Goal: Task Accomplishment & Management: Use online tool/utility

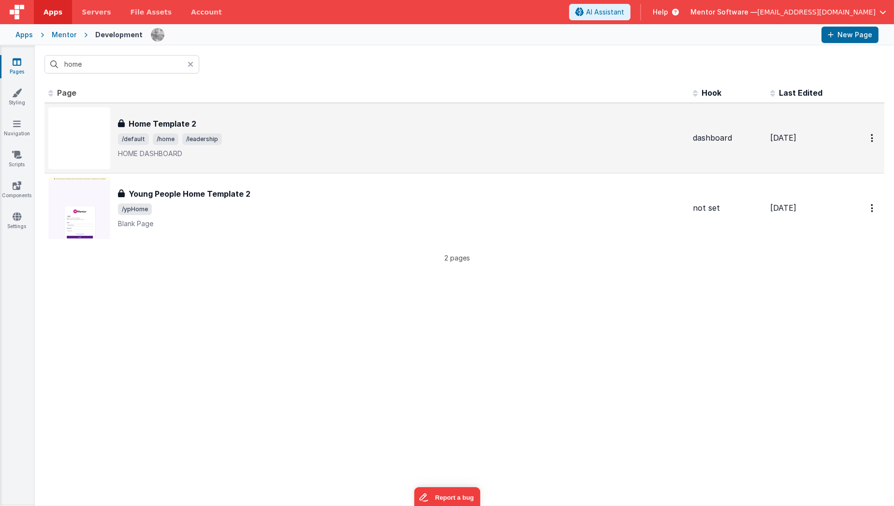
type input "home"
click at [145, 140] on span "/default" at bounding box center [133, 139] width 31 height 12
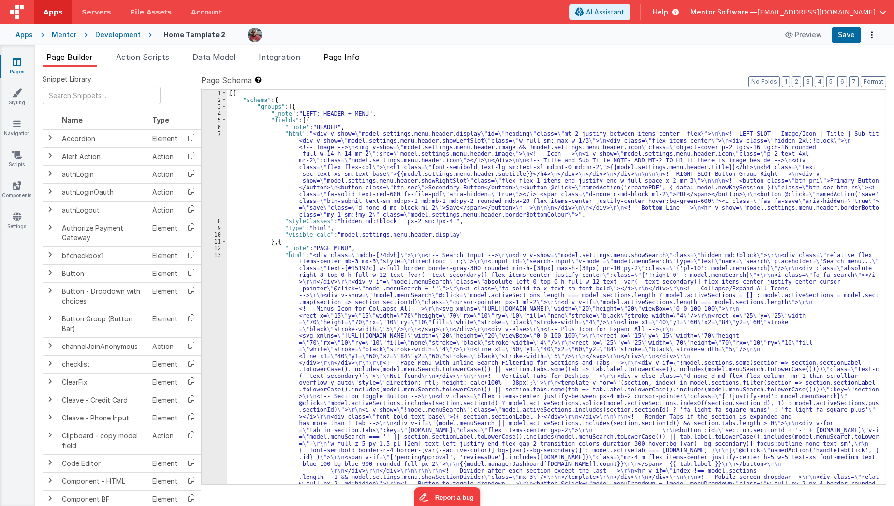
click at [338, 58] on span "Page Info" at bounding box center [341, 57] width 36 height 10
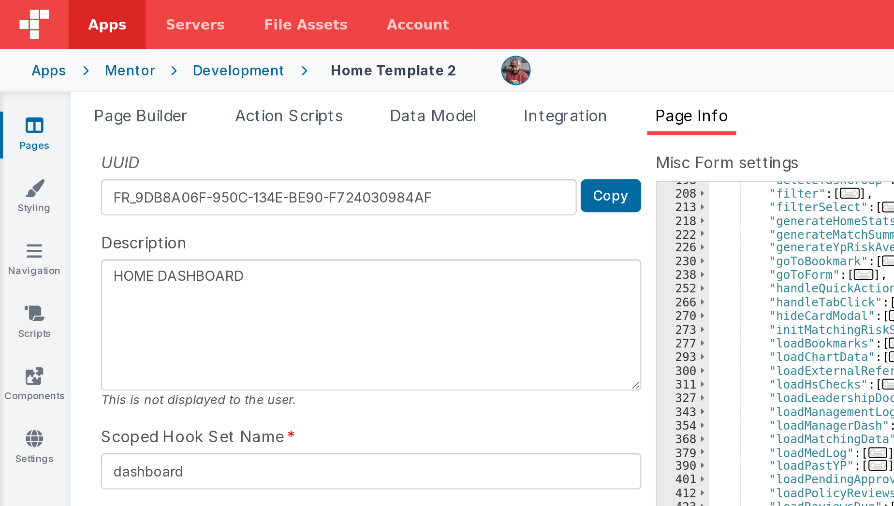
click at [203, 160] on div "UUID FR_9DB8A06F-950C-134E-BE90-F724030984AF Copy Description HOME DASHBOARD Th…" at bounding box center [464, 278] width 843 height 409
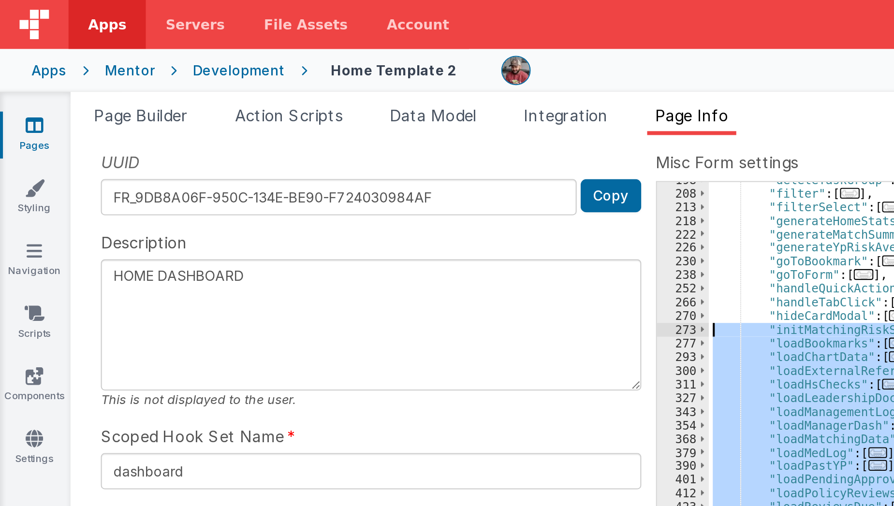
click at [368, 200] on div ""deleteTaskGroup" : [ ... ] , "filter" : [ ... ] , "filterSelect" : [ ... ] , "…" at bounding box center [614, 287] width 529 height 394
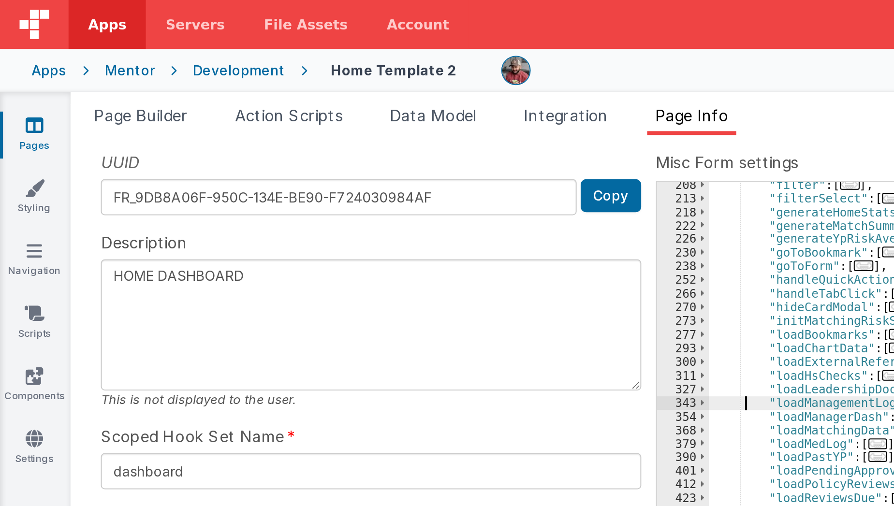
scroll to position [278, 0]
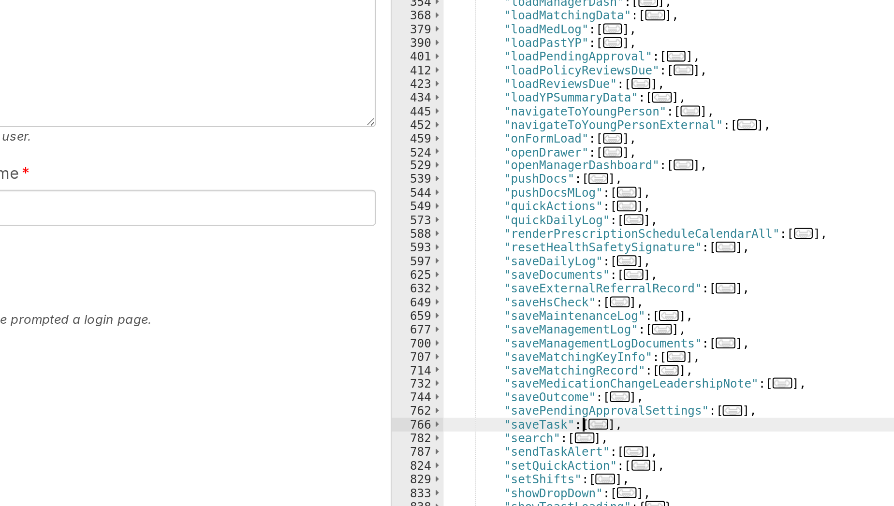
click at [422, 341] on span "..." at bounding box center [426, 339] width 10 height 5
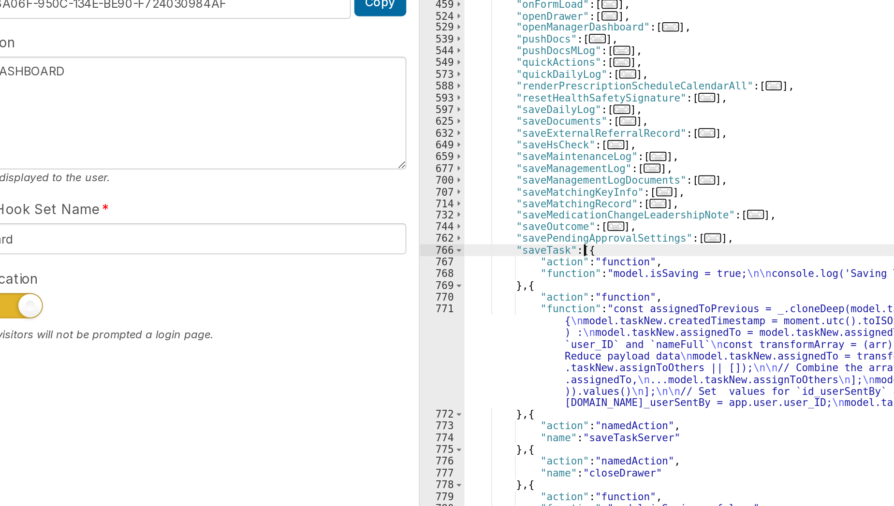
scroll to position [428, 0]
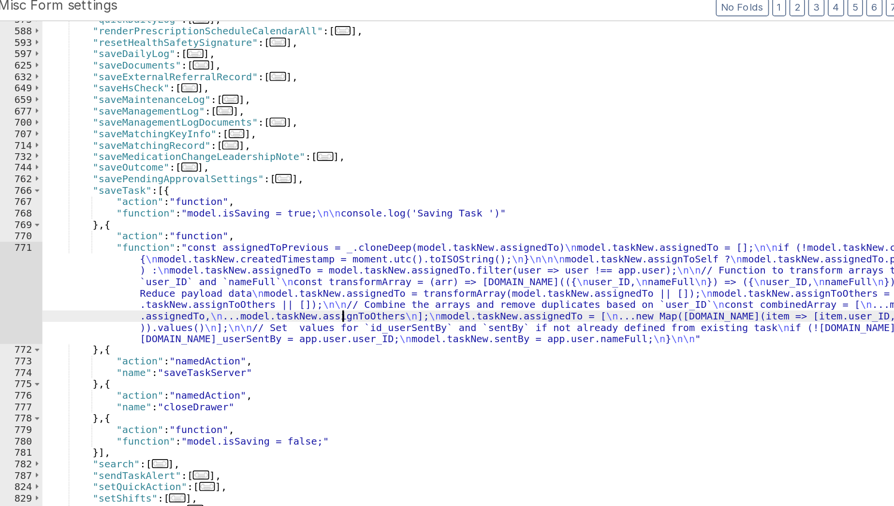
click at [526, 267] on div ""quickDailyLog" : [ ... ] , "renderPrescriptionScheduleCalendarAll" : [ ... ] ,…" at bounding box center [614, 290] width 529 height 408
click at [334, 260] on div "771" at bounding box center [337, 250] width 26 height 60
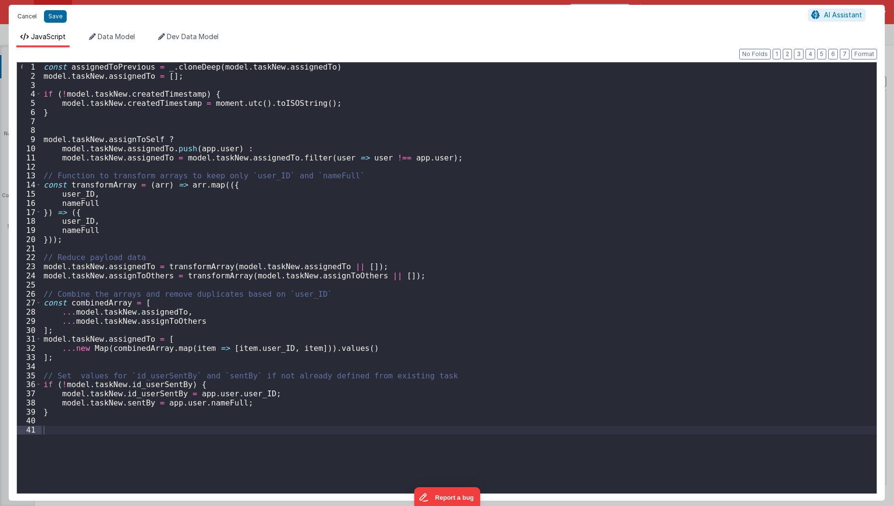
click at [26, 14] on button "Cancel" at bounding box center [27, 17] width 29 height 14
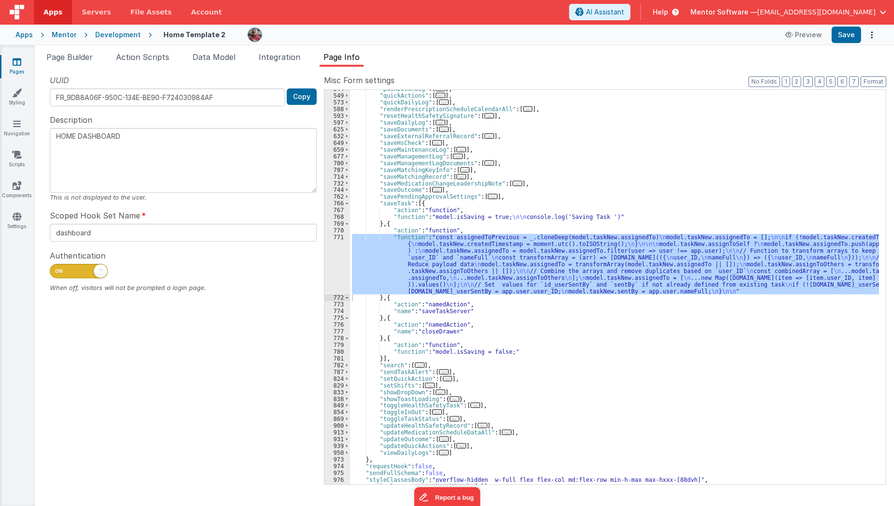
scroll to position [404, 0]
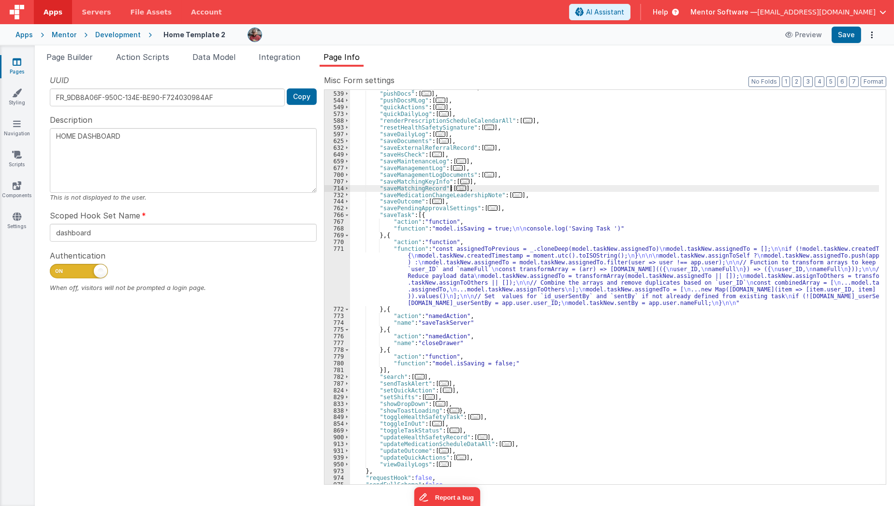
click at [456, 188] on span "..." at bounding box center [461, 188] width 10 height 5
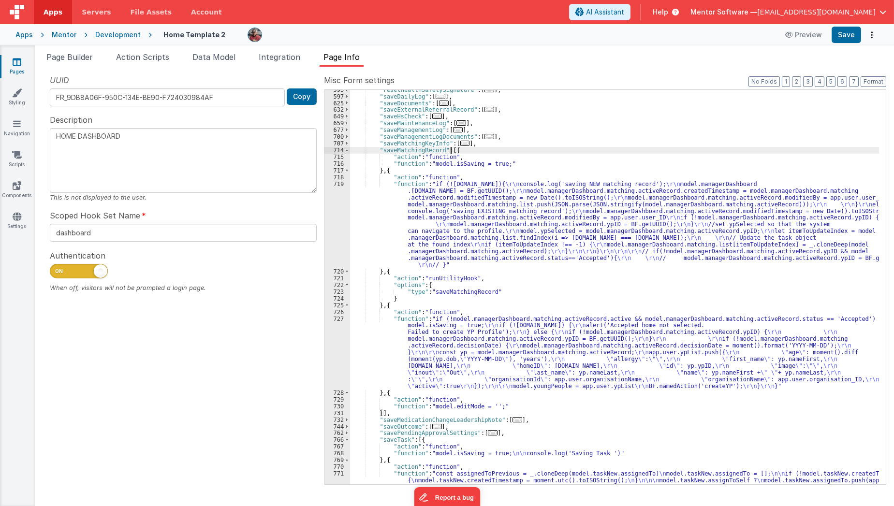
scroll to position [442, 0]
click at [400, 206] on div ""resetHealthSafetySignature" : [ ... ] , "saveDailyLog" : [ ... ] , "saveDocume…" at bounding box center [614, 317] width 529 height 462
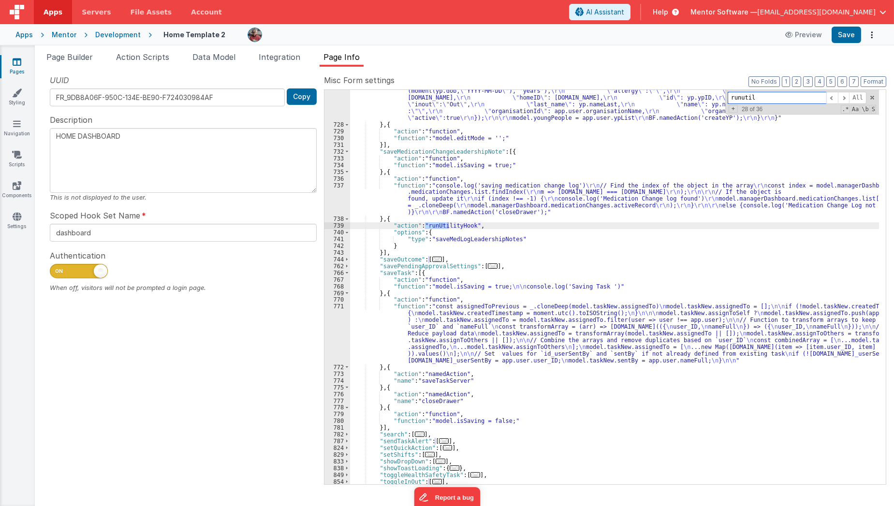
scroll to position [710, 0]
click at [749, 100] on input "runutil" at bounding box center [776, 98] width 99 height 12
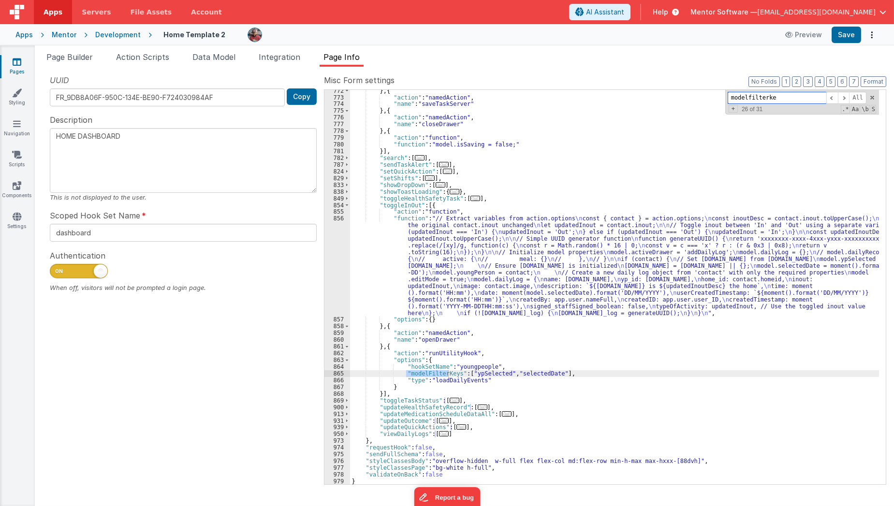
scroll to position [772, 0]
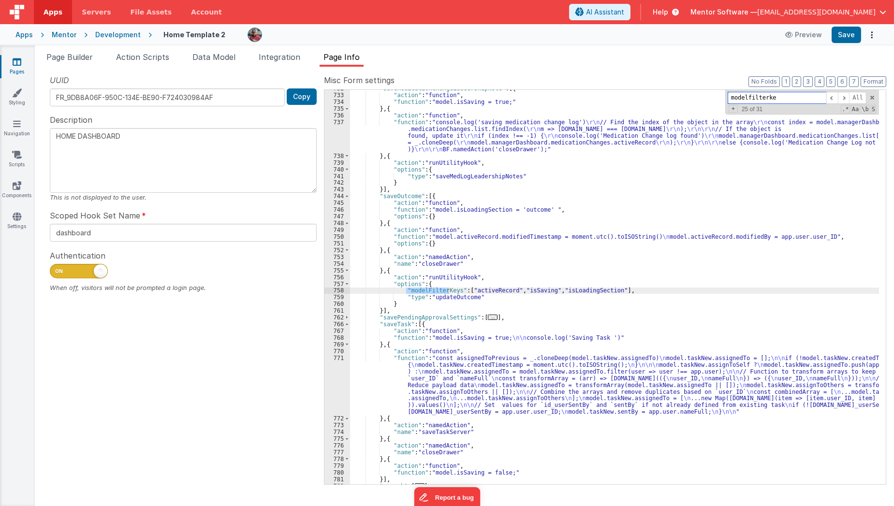
type input "modelfilterke"
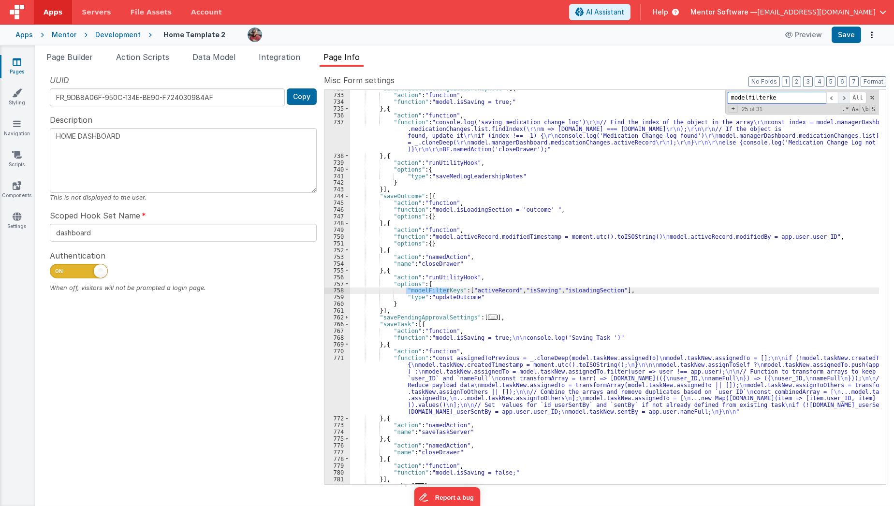
click at [841, 98] on span at bounding box center [844, 98] width 12 height 12
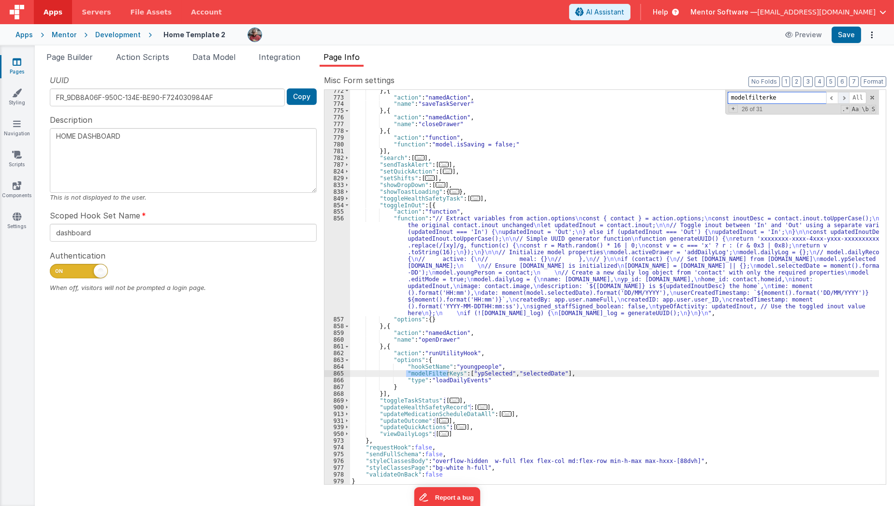
click at [841, 98] on span at bounding box center [844, 98] width 12 height 12
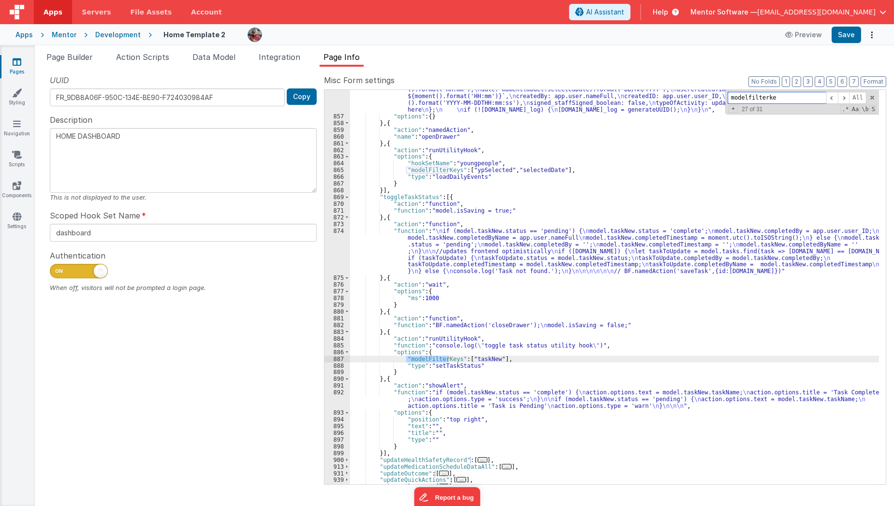
scroll to position [1304, 0]
click at [20, 67] on link "Pages" at bounding box center [17, 66] width 35 height 19
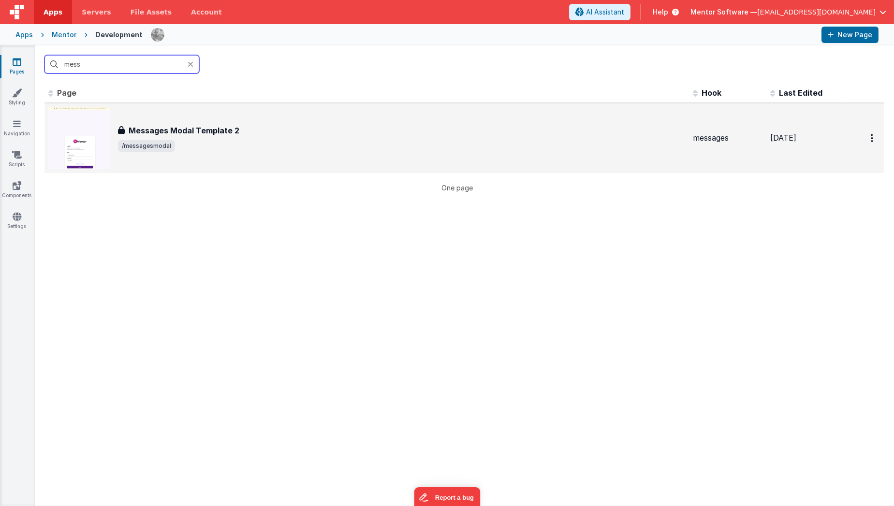
type input "mess"
click at [204, 148] on span "/messagesmodal" at bounding box center [401, 146] width 567 height 12
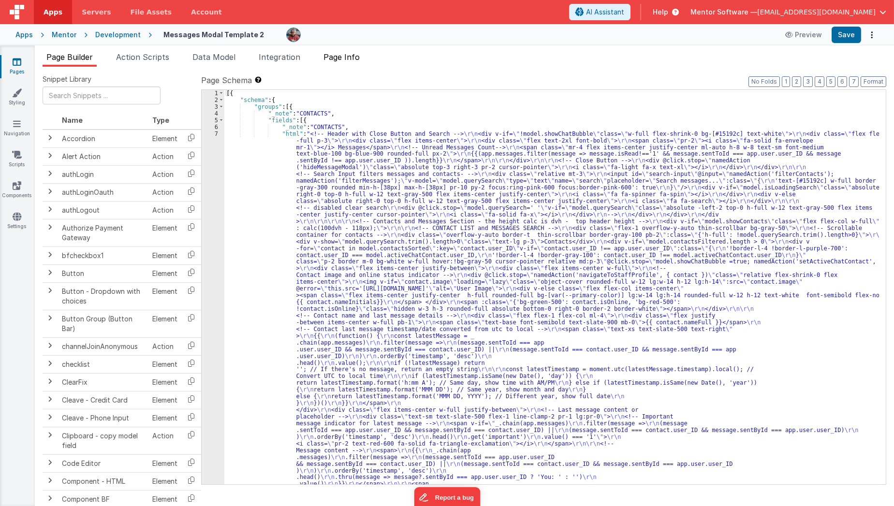
click at [339, 55] on span "Page Info" at bounding box center [341, 57] width 36 height 10
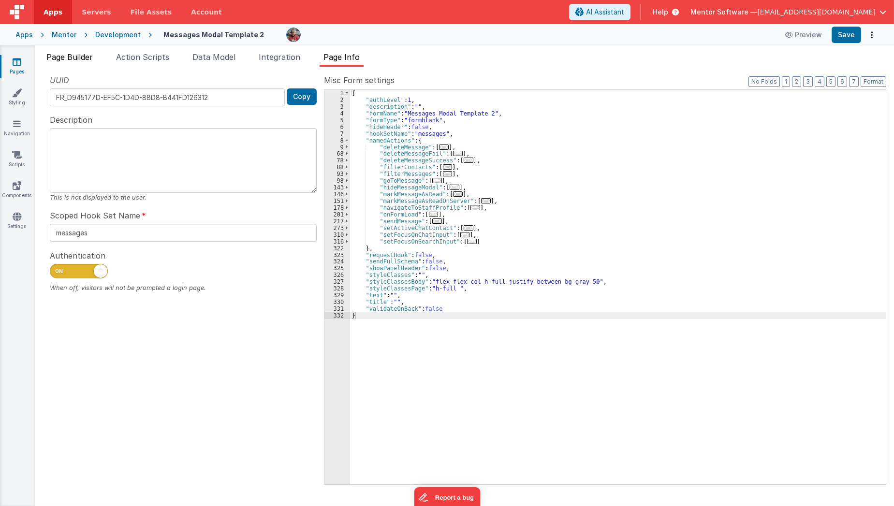
click at [76, 55] on span "Page Builder" at bounding box center [69, 57] width 46 height 10
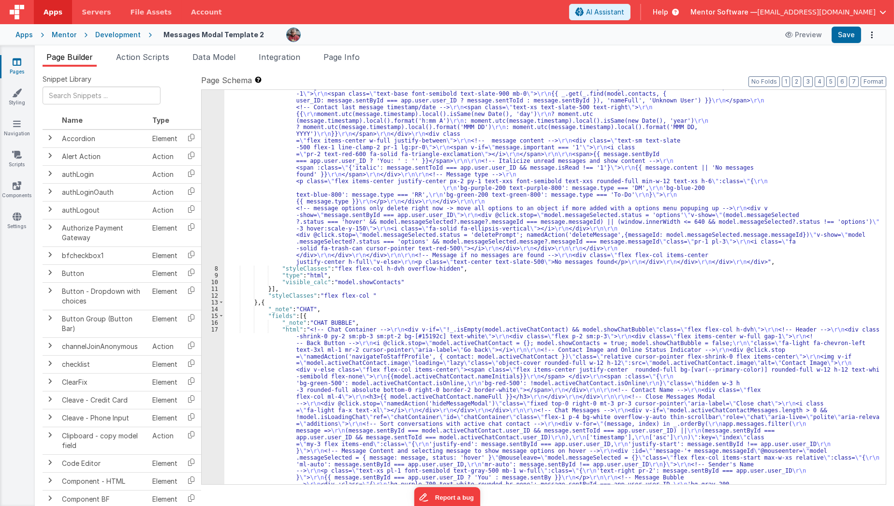
scroll to position [638, 0]
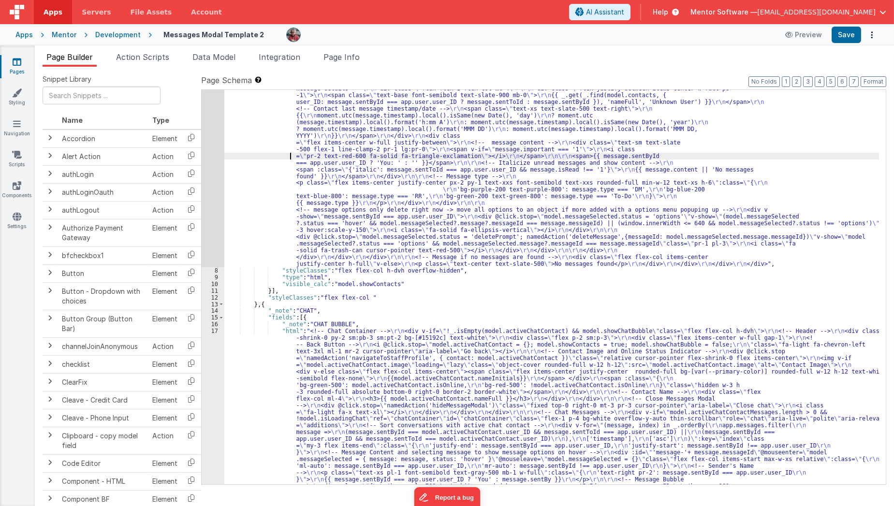
click at [241, 153] on div ""html" : "<!-- Header with Close Button and Search --> \r\n <div v-if= \" !mode…" at bounding box center [551, 424] width 655 height 1864
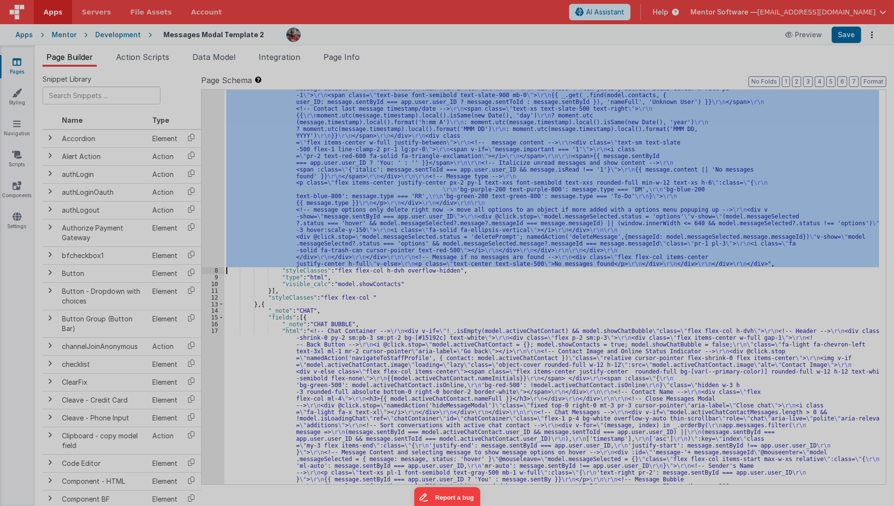
click at [212, 191] on div at bounding box center [447, 253] width 894 height 506
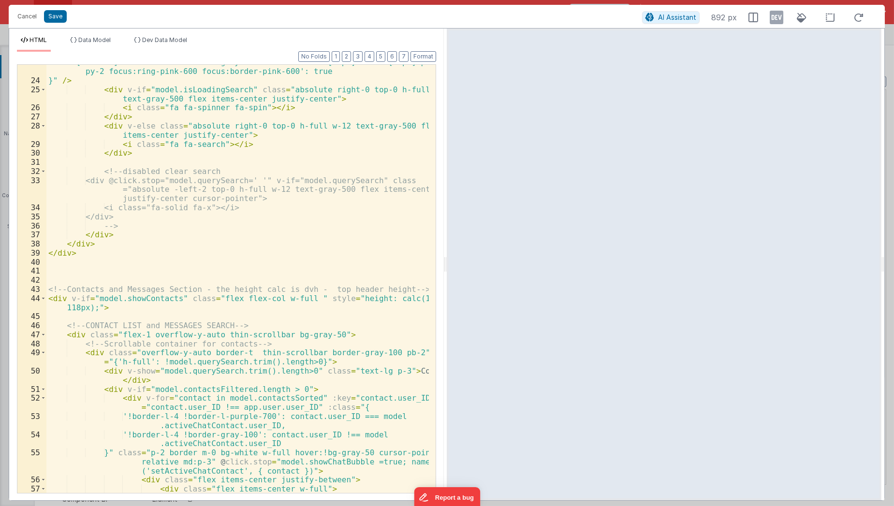
scroll to position [274, 0]
click at [24, 19] on button "Cancel" at bounding box center [27, 17] width 29 height 14
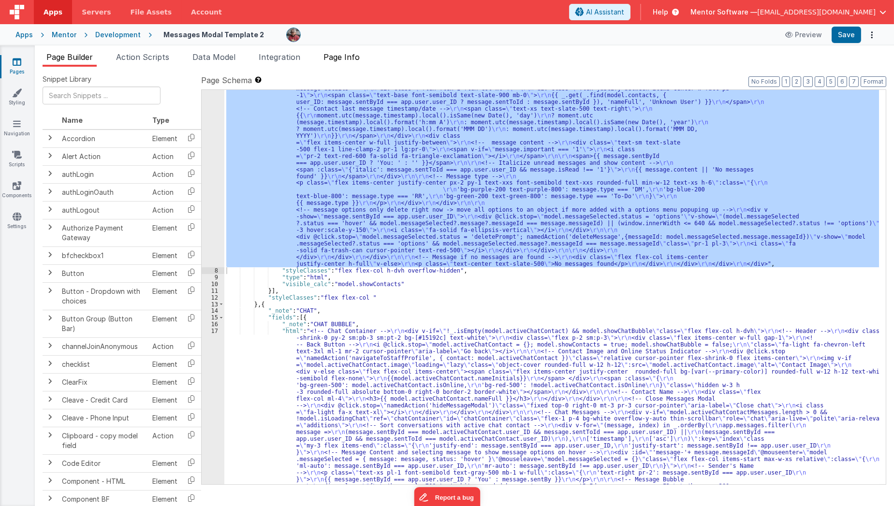
click at [358, 59] on span "Page Info" at bounding box center [341, 57] width 36 height 10
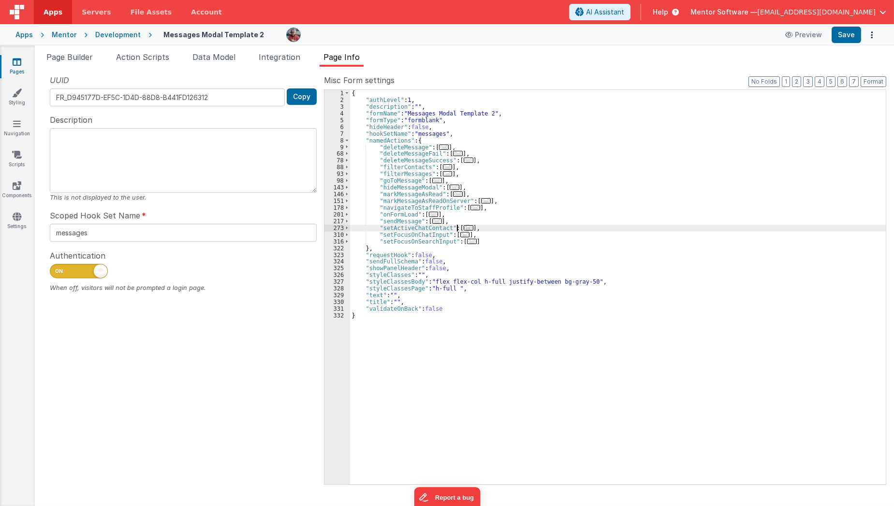
click at [464, 227] on span "..." at bounding box center [469, 227] width 10 height 5
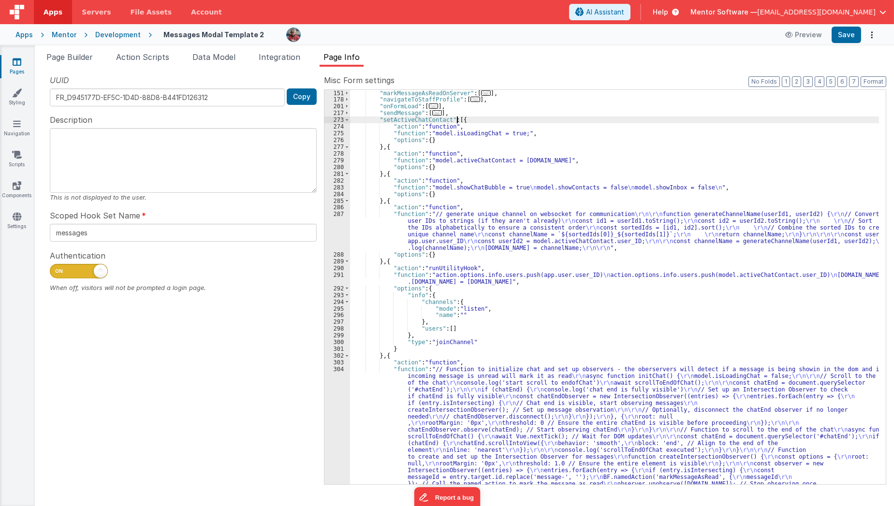
scroll to position [128, 0]
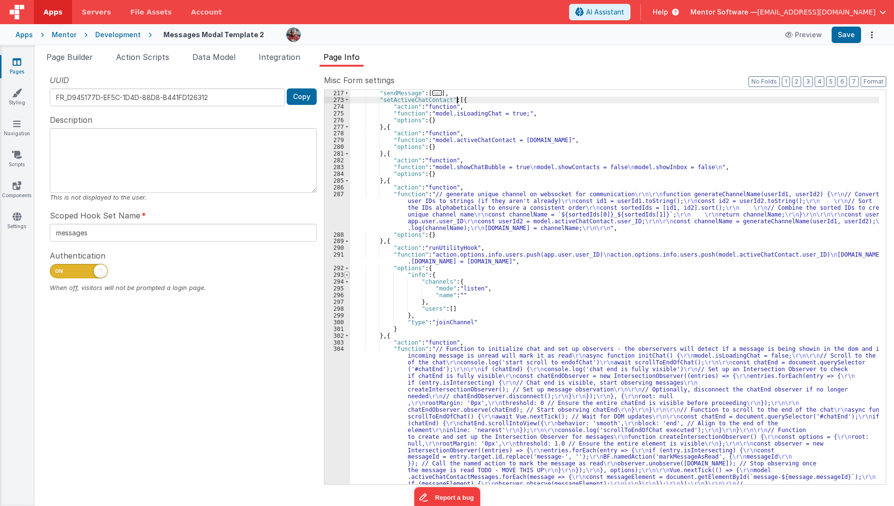
click at [346, 276] on span at bounding box center [346, 275] width 5 height 7
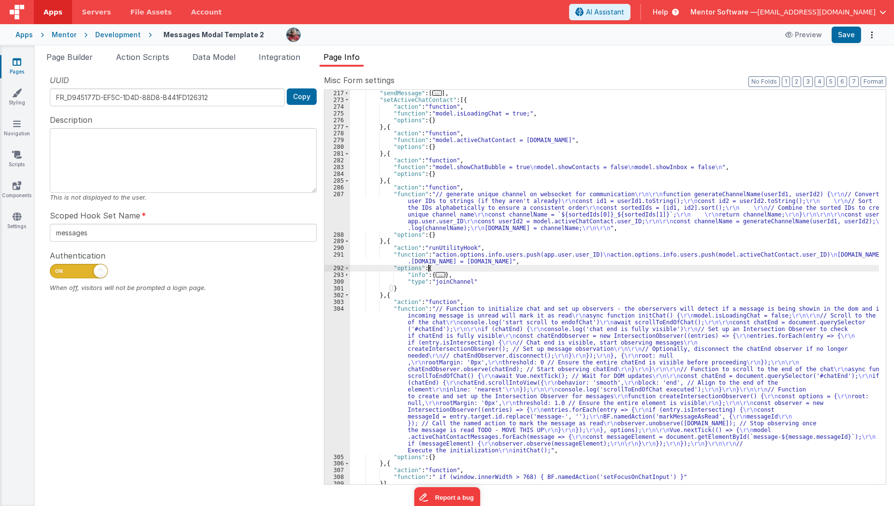
click at [432, 267] on div ""sendMessage" : [ ... ] , "setActiveChatContact" : [{ "action" : "function" , "…" at bounding box center [614, 294] width 529 height 408
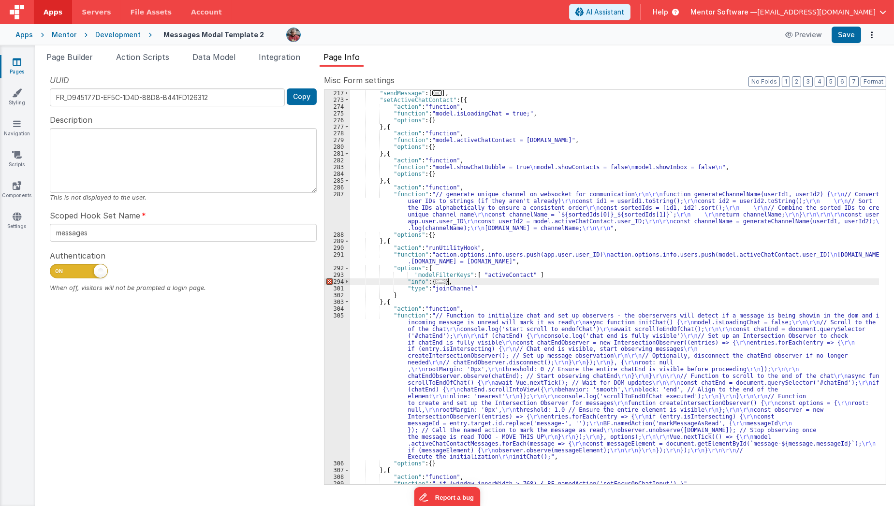
click at [496, 281] on div ""sendMessage" : [ ... ] , "setActiveChatContact" : [{ "action" : "function" , "…" at bounding box center [614, 294] width 529 height 408
click at [526, 271] on div ""sendMessage" : [ ... ] , "setActiveChatContact" : [{ "action" : "function" , "…" at bounding box center [614, 294] width 529 height 408
click at [514, 275] on div ""sendMessage" : [ ... ] , "setActiveChatContact" : [{ "action" : "function" , "…" at bounding box center [614, 294] width 529 height 408
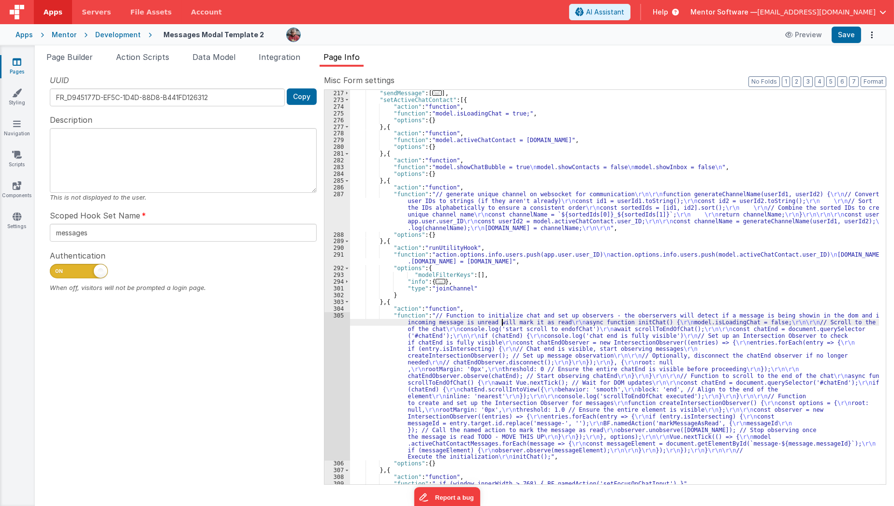
click at [501, 324] on div ""sendMessage" : [ ... ] , "setActiveChatContact" : [{ "action" : "function" , "…" at bounding box center [614, 294] width 529 height 408
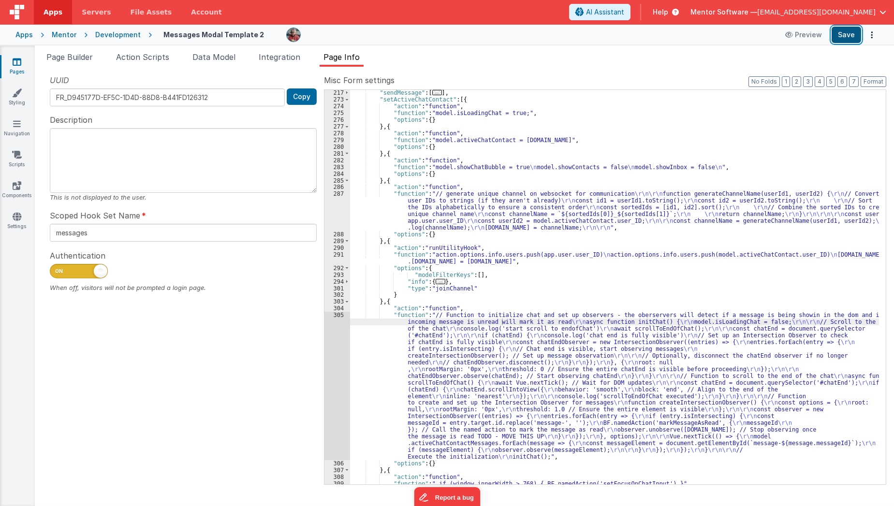
click at [843, 38] on button "Save" at bounding box center [845, 35] width 29 height 16
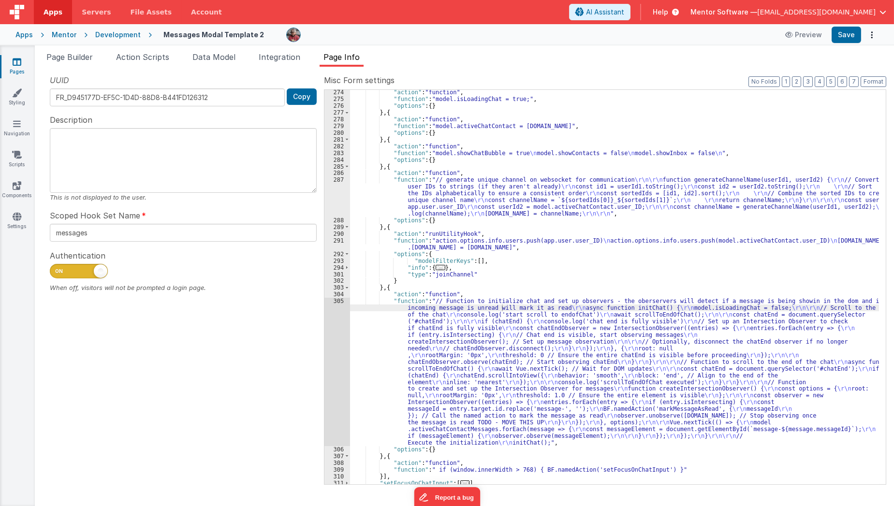
scroll to position [118, 0]
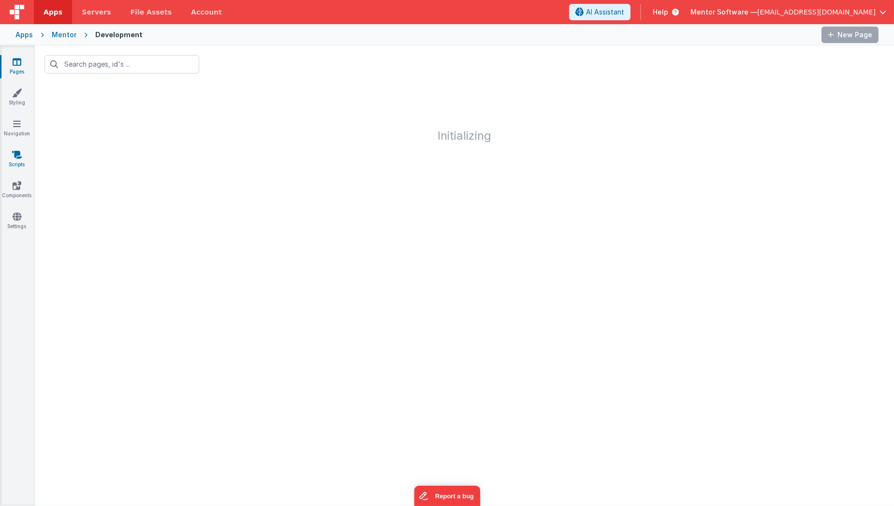
click at [18, 162] on link "Scripts" at bounding box center [17, 159] width 35 height 19
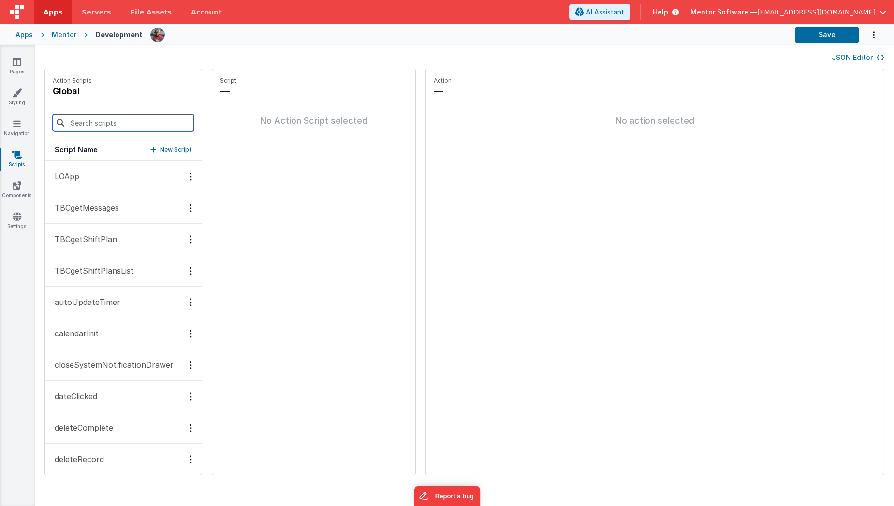
click at [84, 116] on input at bounding box center [123, 122] width 141 height 17
type input "task"
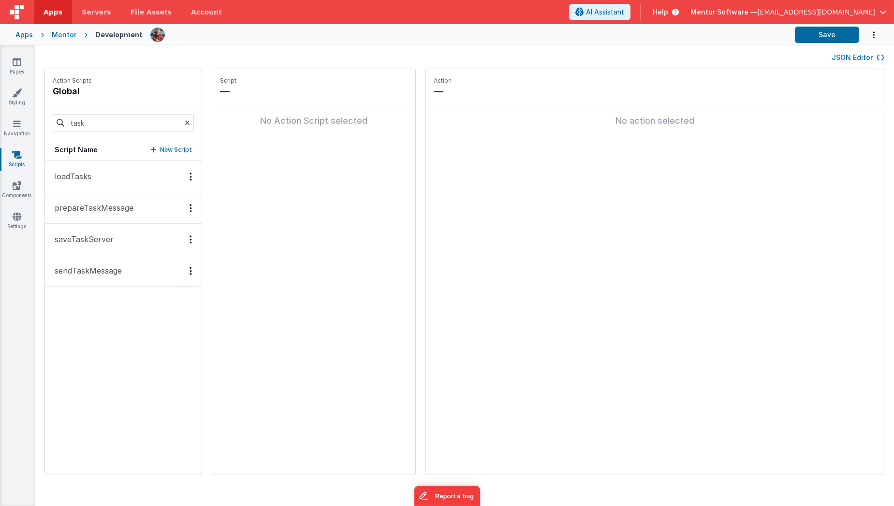
click at [95, 242] on p "saveTaskServer" at bounding box center [81, 239] width 65 height 12
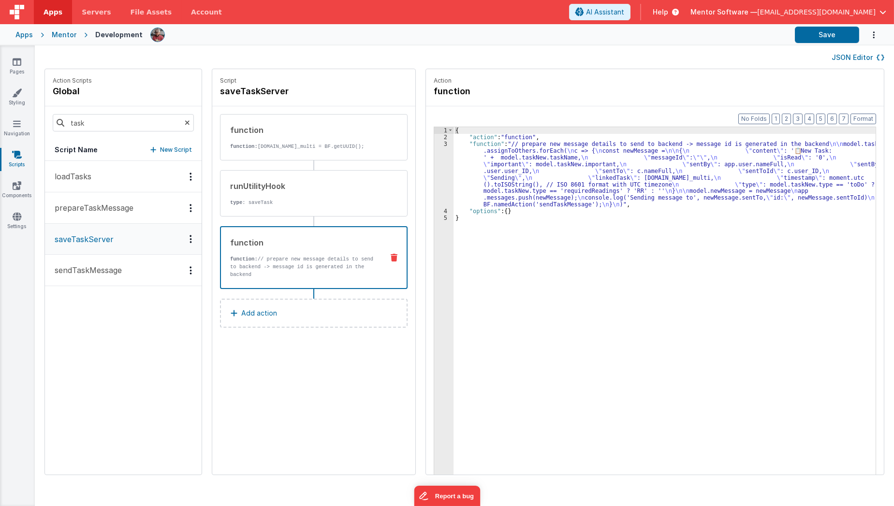
click at [262, 261] on p "function: // prepare new message details to send to backend -> message id is ge…" at bounding box center [302, 266] width 145 height 23
click at [471, 180] on div "{ "action" : "function" , "function" : "// prepare new message details to send …" at bounding box center [670, 323] width 434 height 392
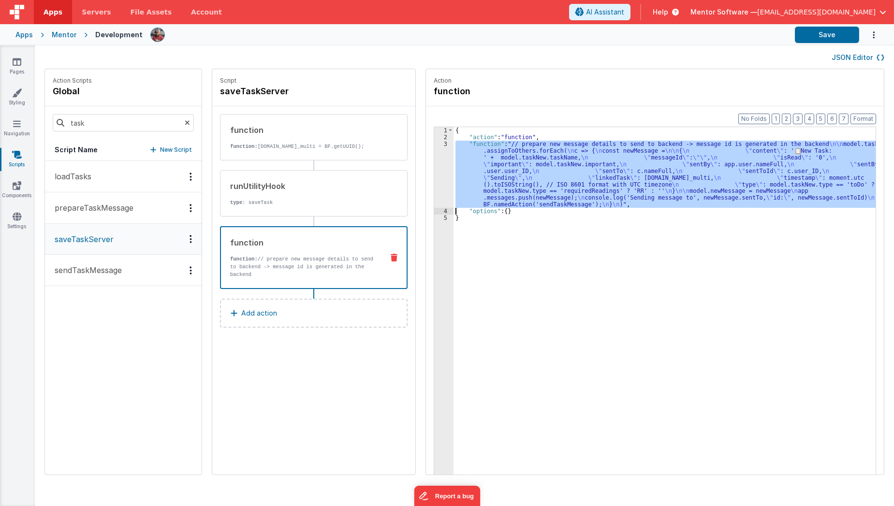
click at [434, 181] on div "3" at bounding box center [443, 174] width 19 height 67
click at [434, 185] on div "3" at bounding box center [443, 174] width 19 height 67
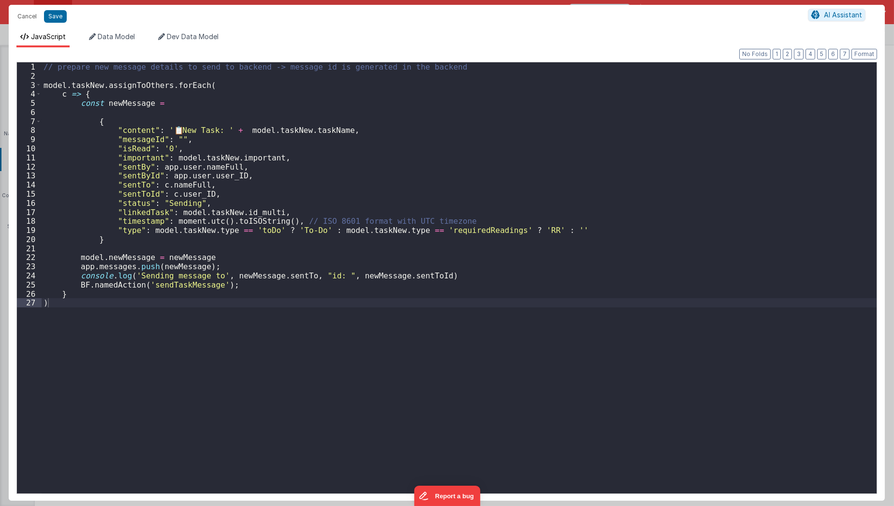
click at [424, 185] on div "Cancel Save AI Assistant JavaScript Data Model Dev Data Model Format 7 6 5 4 3 …" at bounding box center [447, 253] width 894 height 506
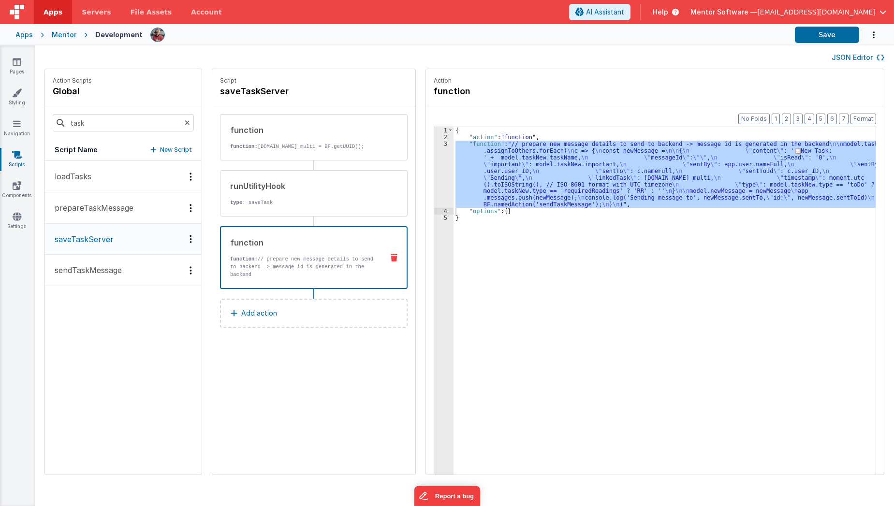
click at [111, 273] on p "sendTaskMessage" at bounding box center [85, 270] width 73 height 12
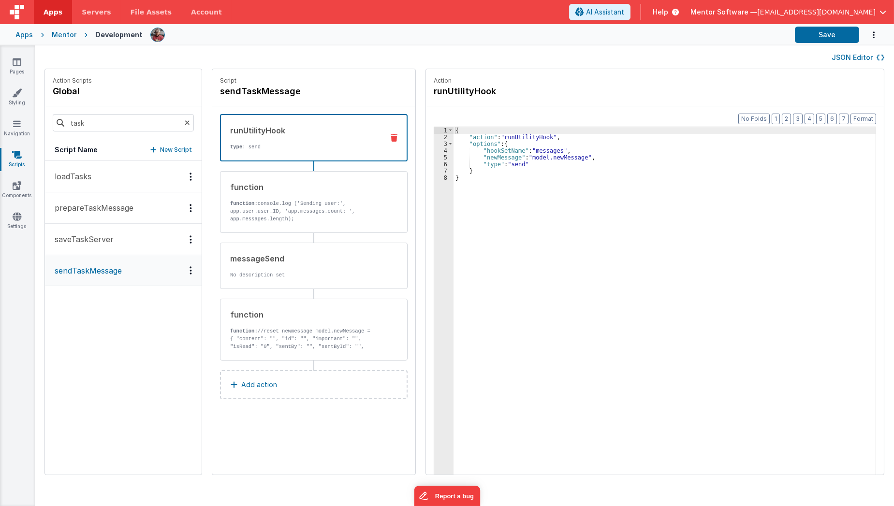
click at [144, 238] on button "saveTaskServer" at bounding box center [123, 239] width 157 height 31
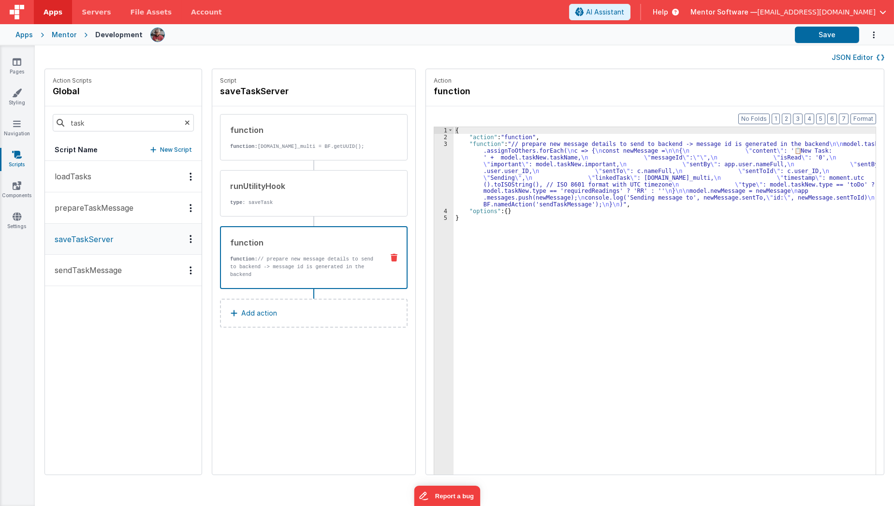
click at [235, 256] on strong "function:" at bounding box center [244, 259] width 28 height 6
click at [100, 267] on p "sendTaskMessage" at bounding box center [85, 270] width 73 height 12
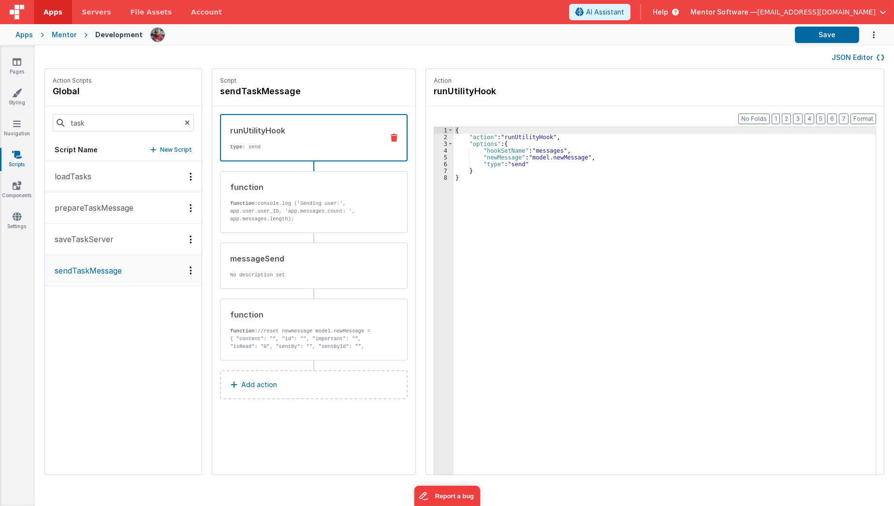
click at [119, 235] on button "saveTaskServer" at bounding box center [123, 239] width 157 height 31
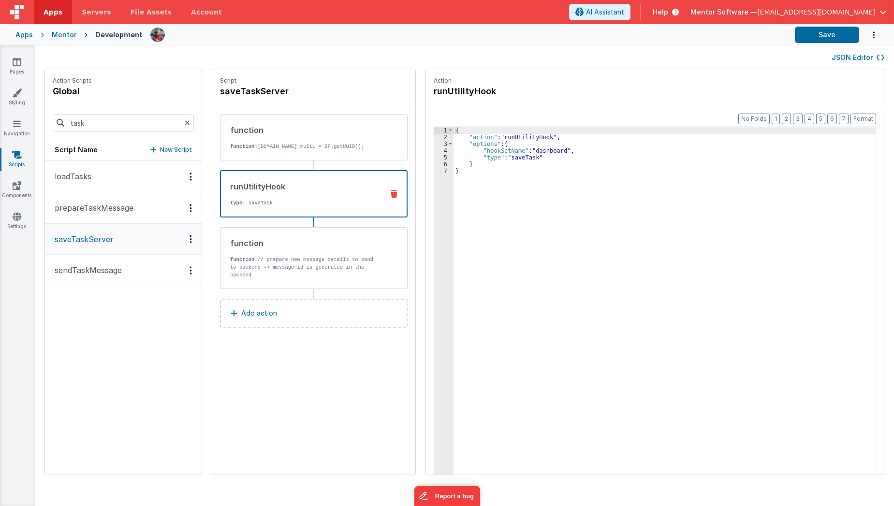
click at [248, 198] on div "runUtilityHook type : saveTask" at bounding box center [298, 194] width 155 height 26
click at [82, 276] on button "sendTaskMessage" at bounding box center [123, 270] width 157 height 31
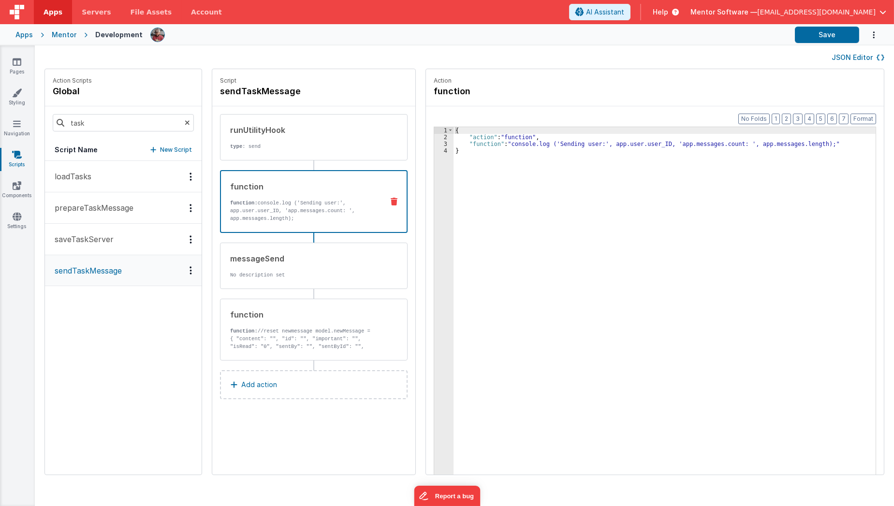
click at [267, 208] on p "function: console.log ('Sending user:', app.user.user_ID, 'app.messages.count: …" at bounding box center [302, 210] width 145 height 23
click at [260, 265] on div "messageSend No description set" at bounding box center [298, 266] width 156 height 26
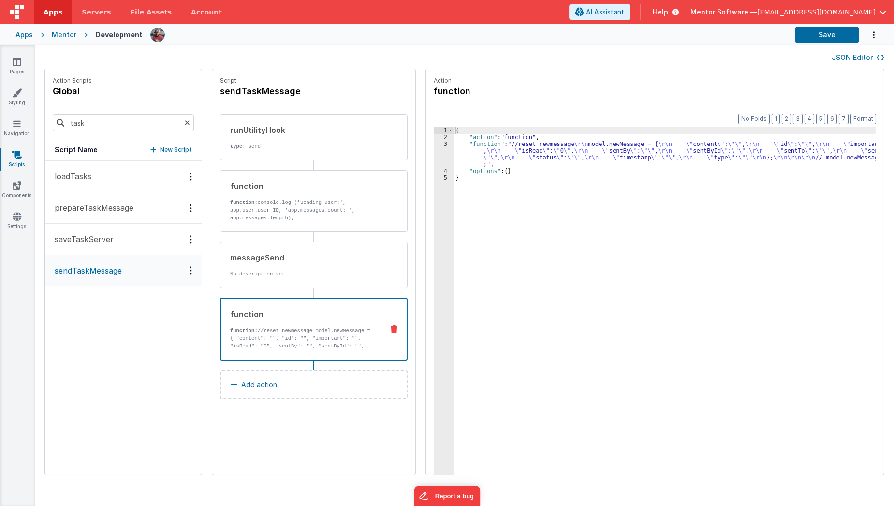
click at [260, 342] on p "function: //reset newmessage model.newMessage = { "content": "", "id": "", "imp…" at bounding box center [302, 346] width 145 height 39
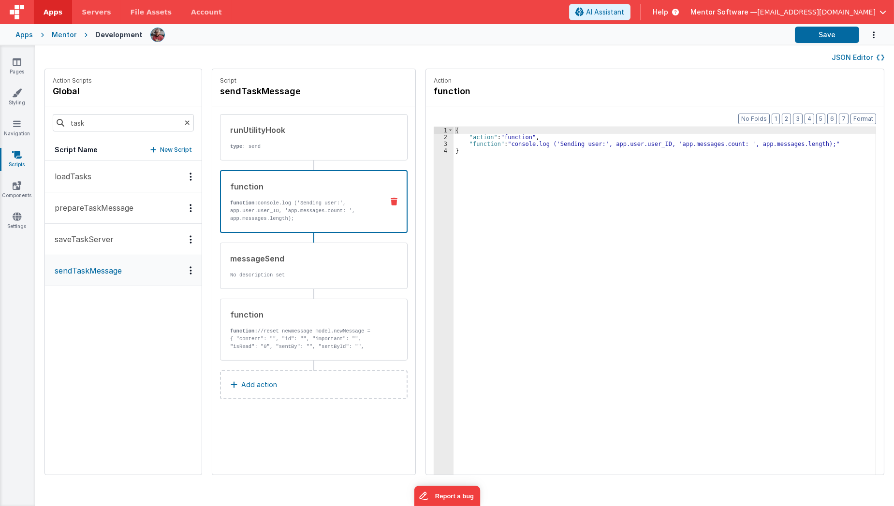
click at [297, 218] on p "function: console.log ('Sending user:', app.user.user_ID, 'app.messages.count: …" at bounding box center [302, 210] width 145 height 23
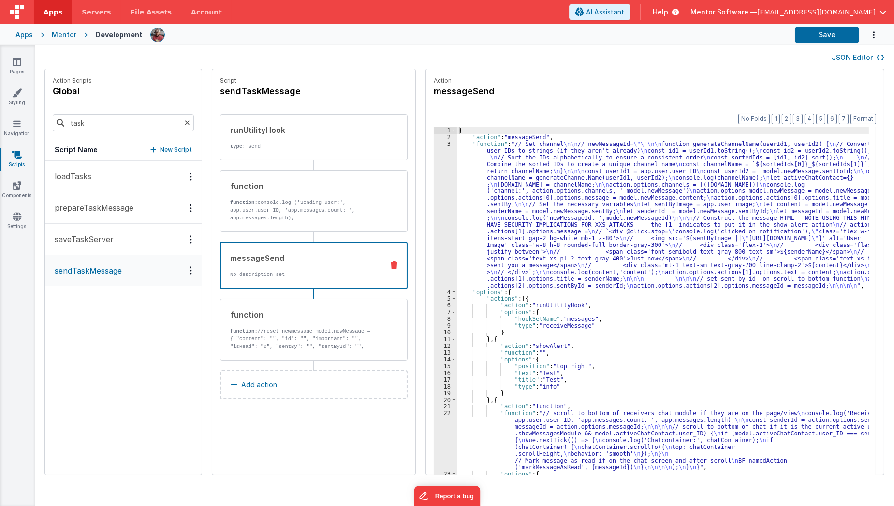
click at [339, 267] on div "messageSend No description set" at bounding box center [298, 265] width 155 height 26
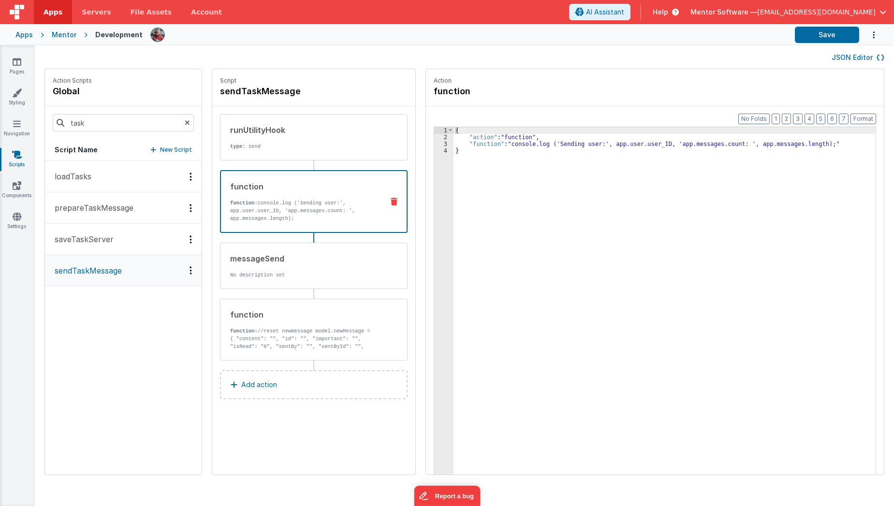
click at [348, 199] on p "function: console.log ('Sending user:', app.user.user_ID, 'app.messages.count: …" at bounding box center [302, 210] width 145 height 23
click at [351, 153] on div "runUtilityHook type : send" at bounding box center [314, 137] width 188 height 46
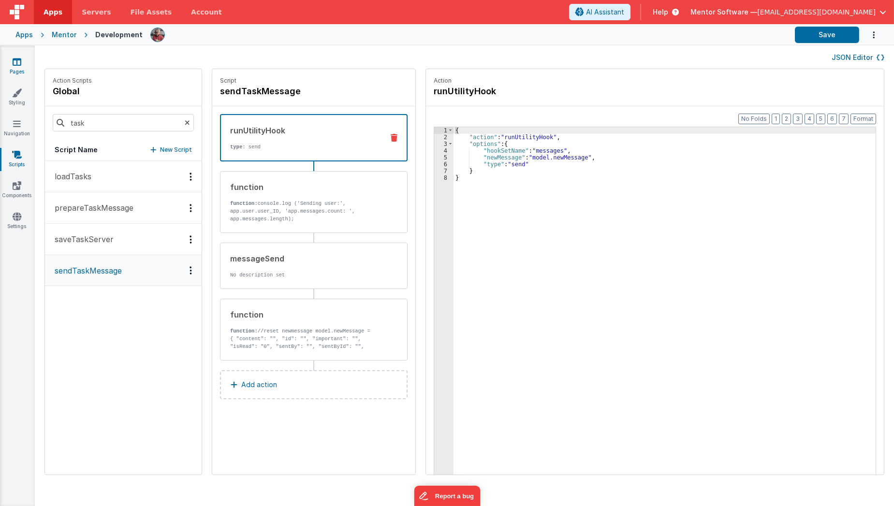
click at [18, 68] on link "Pages" at bounding box center [17, 66] width 35 height 19
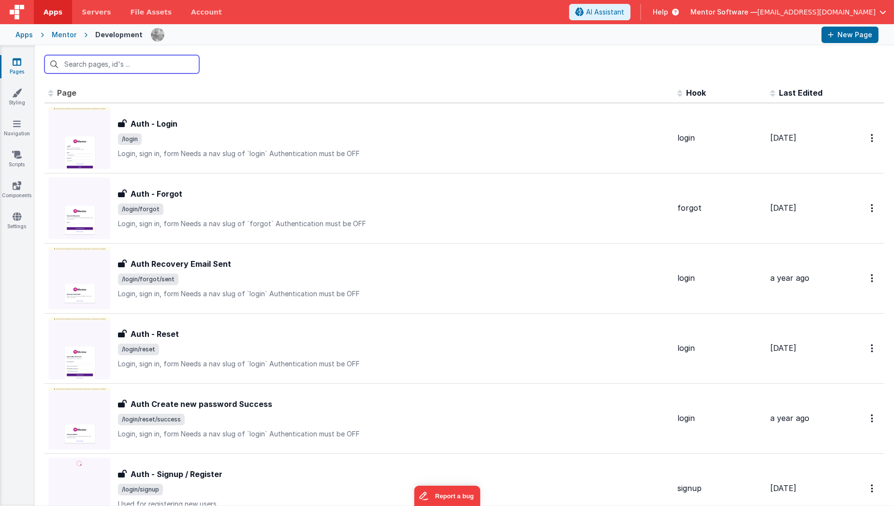
click at [98, 65] on input "text" at bounding box center [121, 64] width 155 height 18
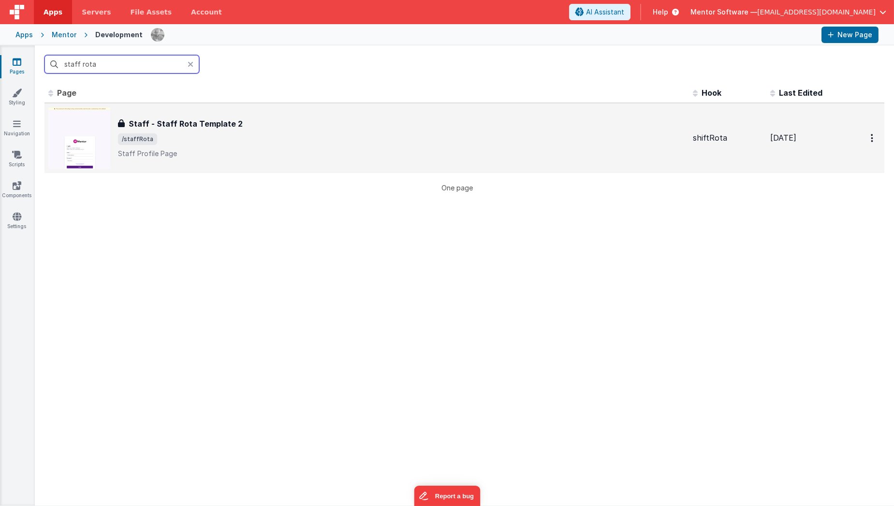
type input "staff rota"
click at [177, 119] on h3 "Staff - Staff Rota Template 2" at bounding box center [186, 124] width 114 height 12
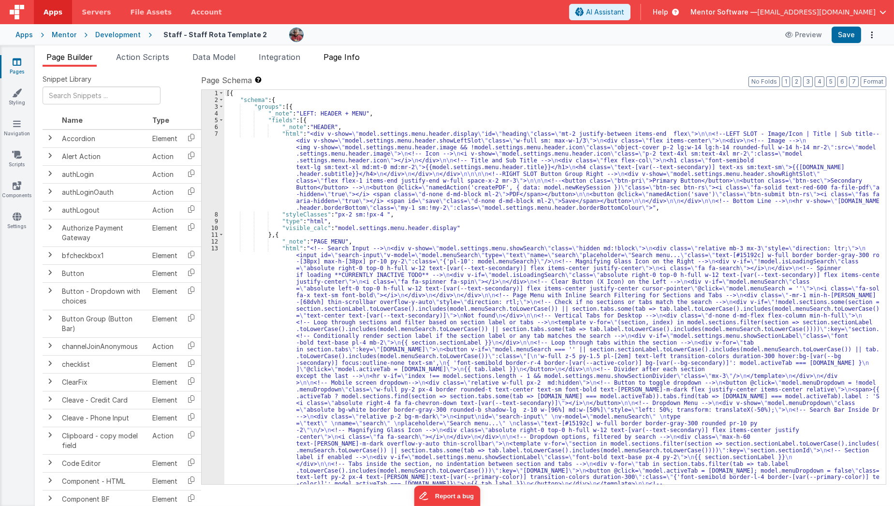
click at [337, 62] on li "Page Info" at bounding box center [341, 58] width 44 height 15
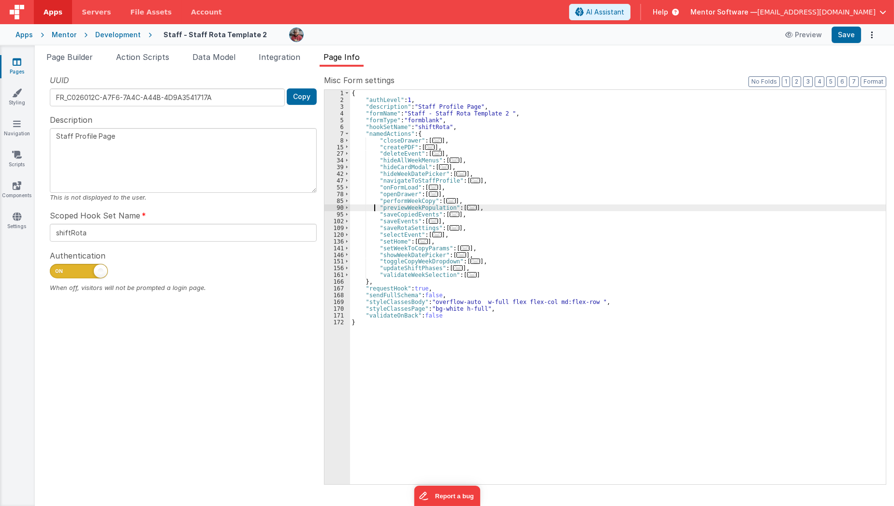
click at [375, 204] on div "{ "authLevel" : 1 , "description" : "Staff Profile Page" , "formName" : "Staff …" at bounding box center [618, 294] width 536 height 408
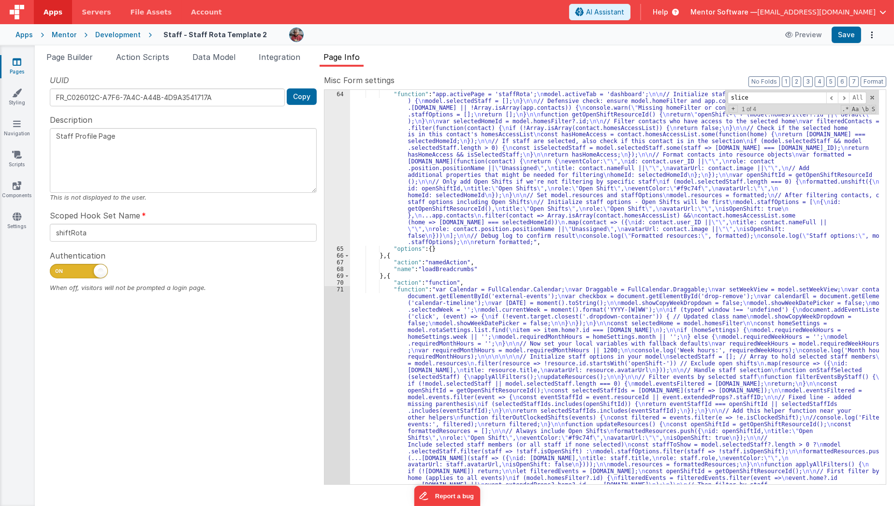
scroll to position [112, 0]
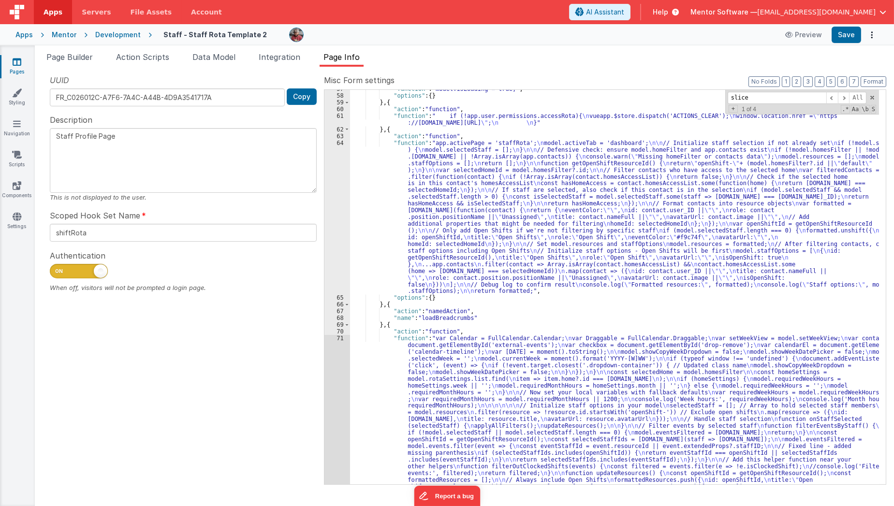
type input "slice"
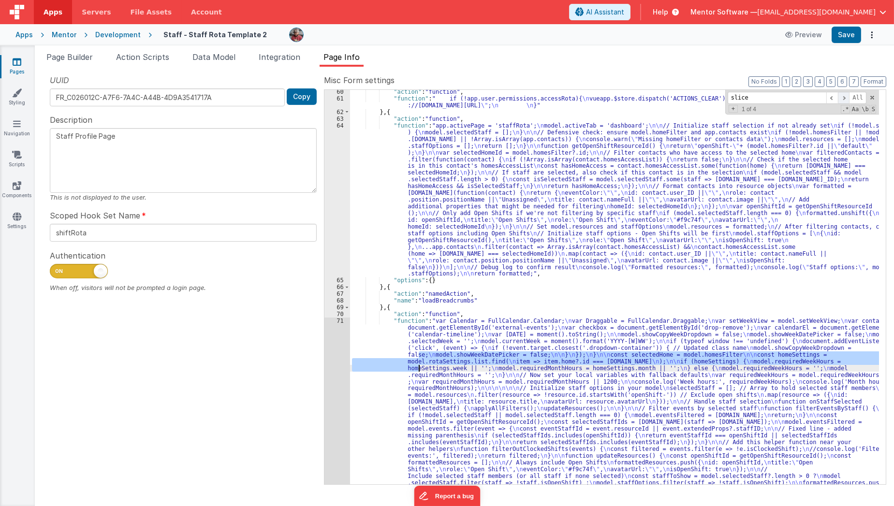
click at [845, 102] on span at bounding box center [844, 98] width 12 height 12
click at [845, 96] on span at bounding box center [844, 98] width 12 height 12
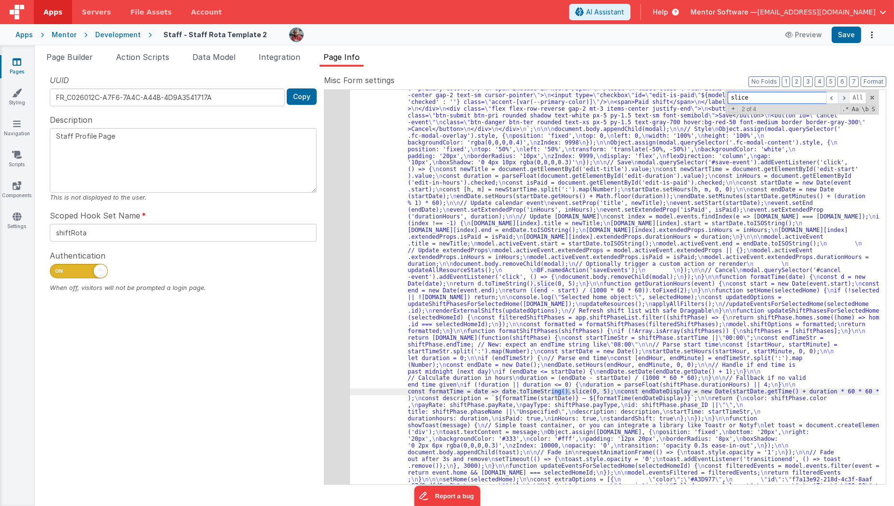
scroll to position [955, 0]
click at [826, 98] on input "slice" at bounding box center [776, 98] width 99 height 12
click at [827, 98] on span at bounding box center [832, 98] width 12 height 12
click at [843, 100] on span at bounding box center [844, 98] width 12 height 12
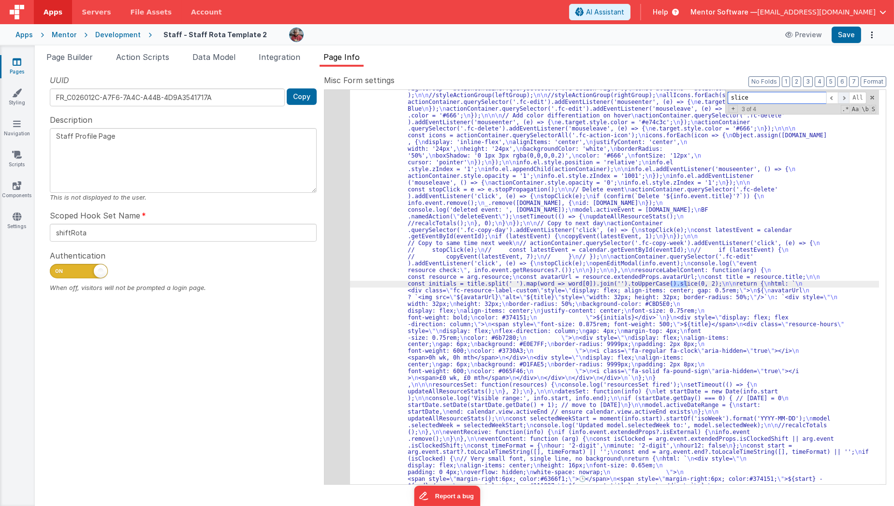
scroll to position [2201, 0]
click at [843, 100] on span at bounding box center [844, 98] width 12 height 12
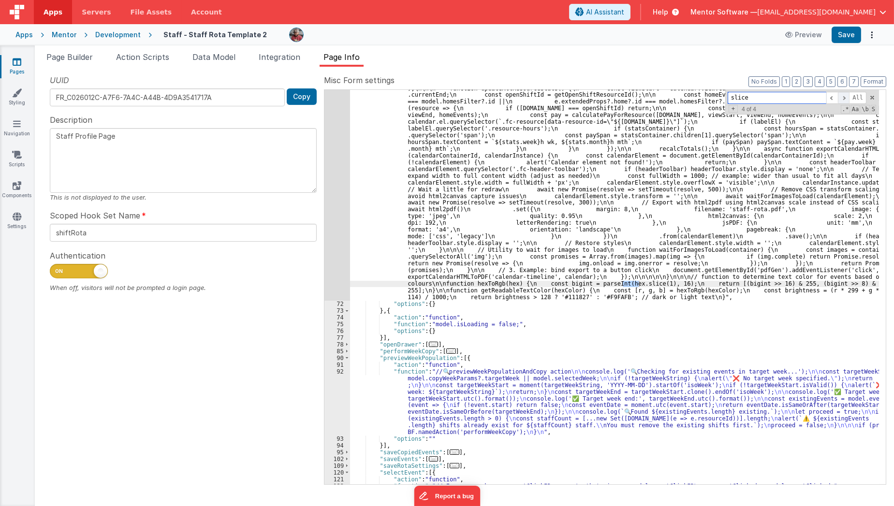
click at [843, 100] on span at bounding box center [844, 98] width 12 height 12
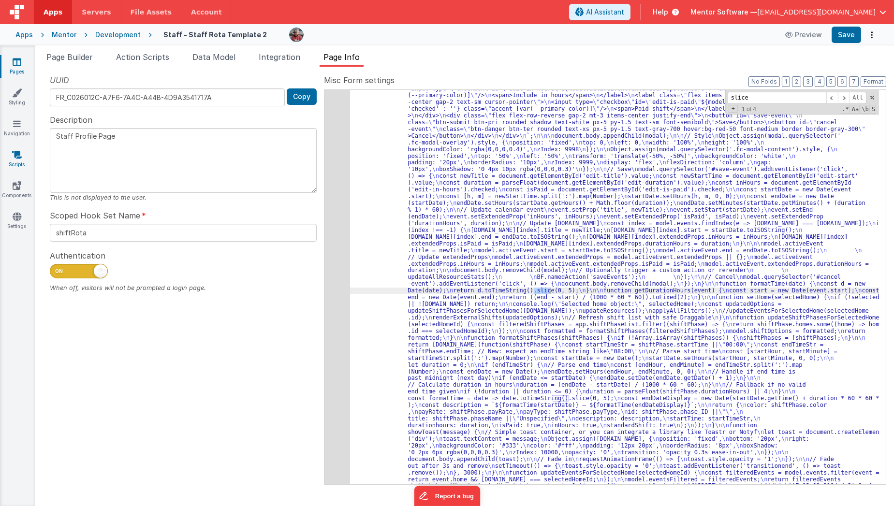
click at [13, 156] on icon at bounding box center [17, 155] width 10 height 10
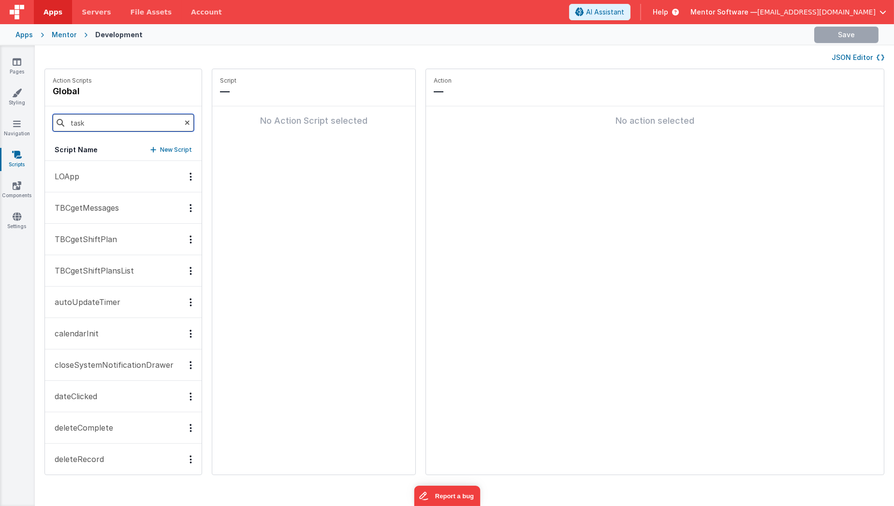
click at [91, 117] on input "task" at bounding box center [123, 122] width 141 height 17
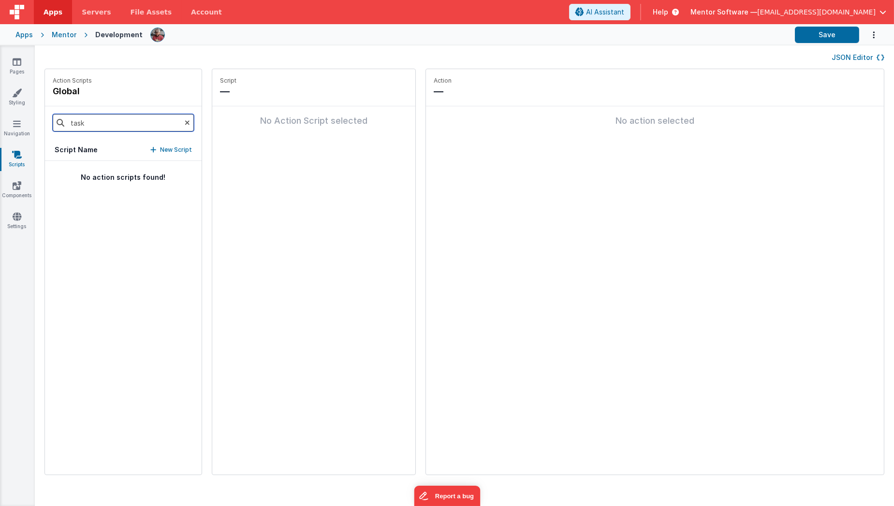
type input "task"
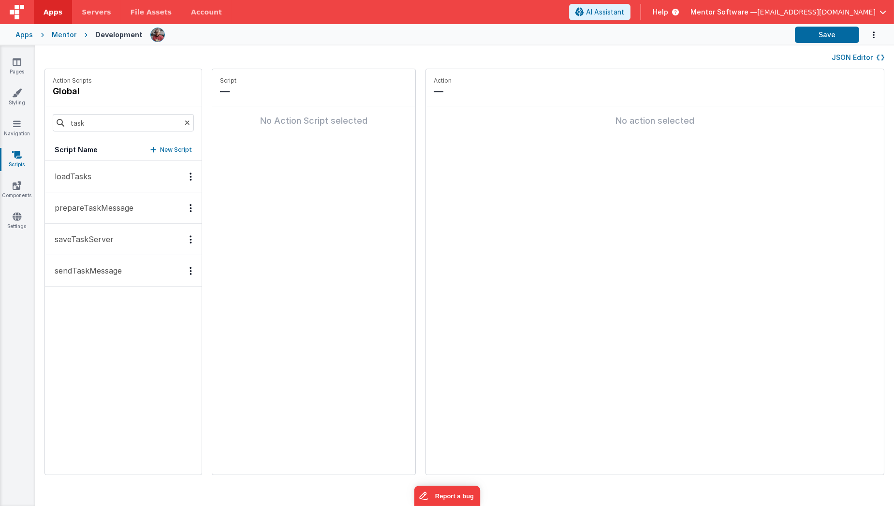
click at [82, 249] on button "saveTaskServer" at bounding box center [123, 239] width 157 height 31
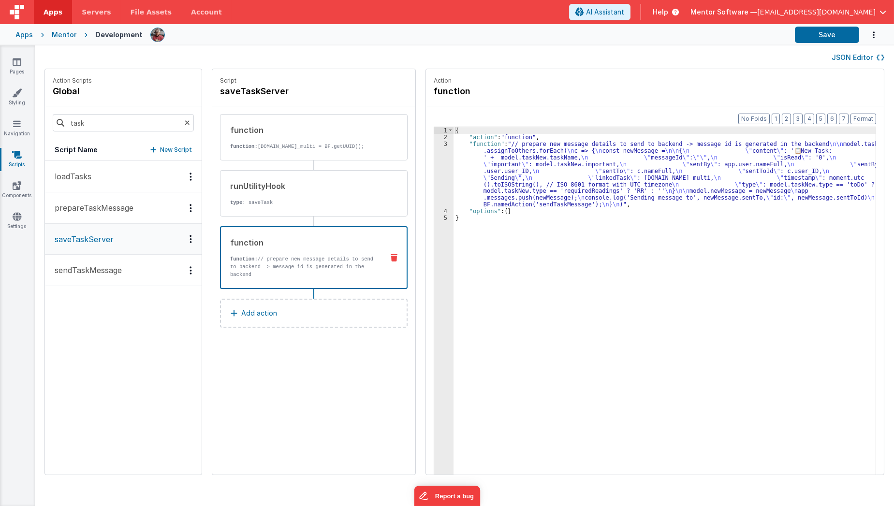
click at [284, 267] on p "function: // prepare new message details to send to backend -> message id is ge…" at bounding box center [302, 266] width 145 height 23
click at [93, 280] on button "sendTaskMessage" at bounding box center [123, 270] width 157 height 31
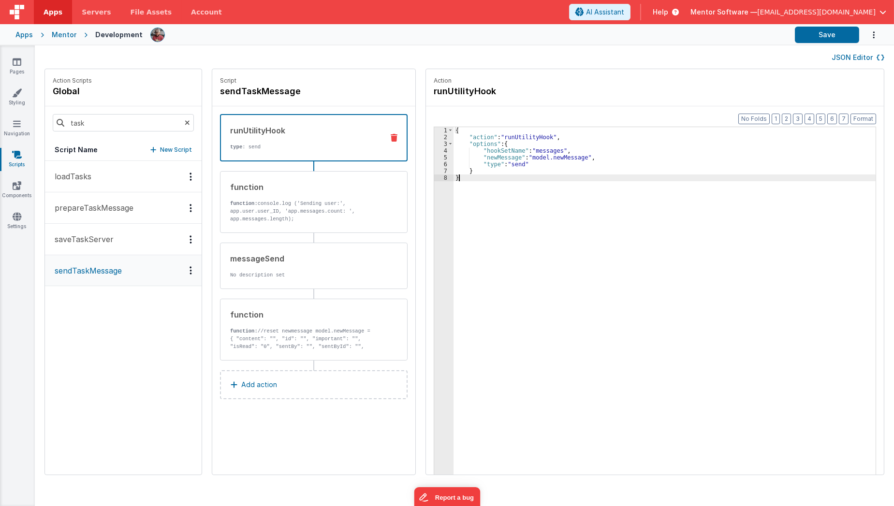
click at [603, 381] on div "{ "action" : "runUtilityHook" , "options" : { "hookSetName" : "messages" , "new…" at bounding box center [670, 323] width 434 height 392
click at [137, 238] on button "saveTaskServer" at bounding box center [123, 239] width 157 height 31
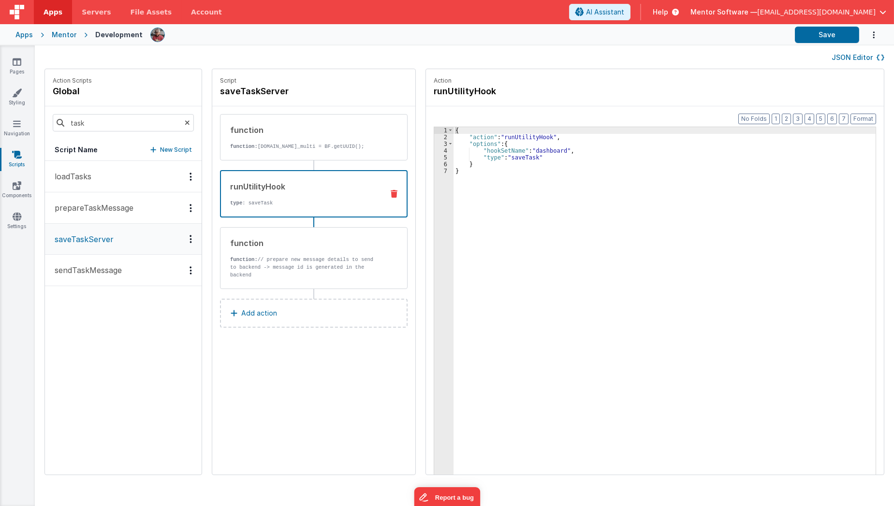
click at [282, 211] on div "runUtilityHook type : saveTask" at bounding box center [314, 193] width 188 height 47
click at [544, 152] on div "{ "action" : "runUtilityHook" , "options" : { "hookSetName" : "dashboard" , "ty…" at bounding box center [670, 323] width 434 height 392
click at [543, 159] on div "{ "action" : "runUtilityHook" , "options" : { "hookSetName" : "dashboard" , "ty…" at bounding box center [670, 323] width 434 height 392
click at [668, 10] on span "Help" at bounding box center [660, 12] width 15 height 10
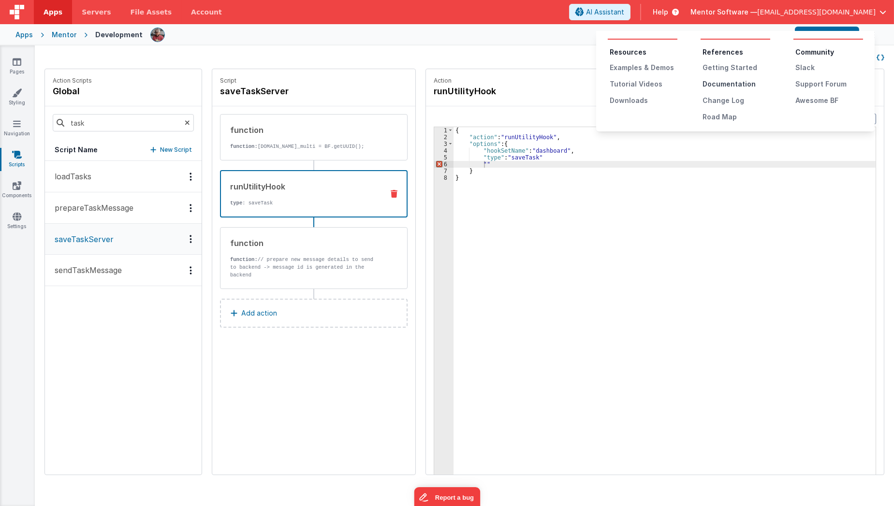
click at [710, 82] on div "Documentation" at bounding box center [736, 84] width 68 height 10
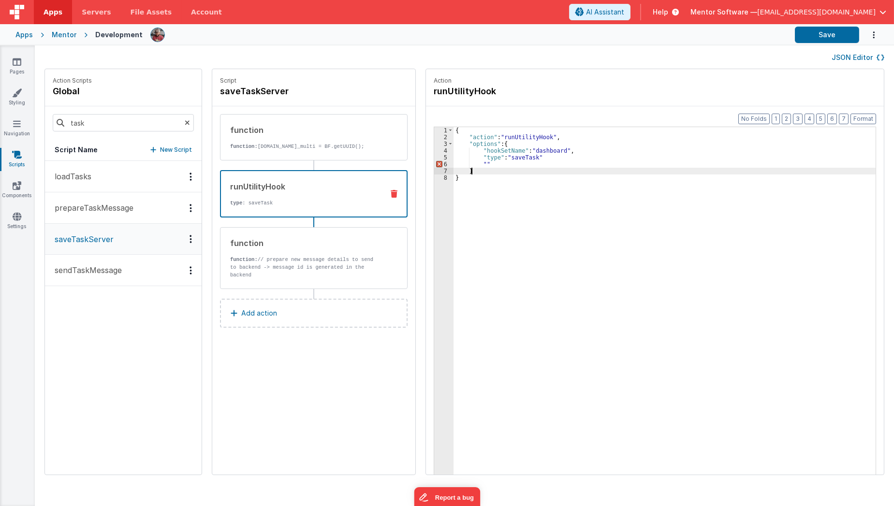
click at [491, 167] on div "{ "action" : "runUtilityHook" , "options" : { "hookSetName" : "dashboard" , "ty…" at bounding box center [670, 323] width 434 height 392
click at [557, 160] on div "{ "action" : "runUtilityHook" , "options" : { "hookSetName" : "dashboard" , "ty…" at bounding box center [670, 323] width 434 height 392
click at [560, 162] on div "{ "action" : "runUtilityHook" , "options" : { "hookSetName" : "dashboard" , "ty…" at bounding box center [670, 323] width 434 height 392
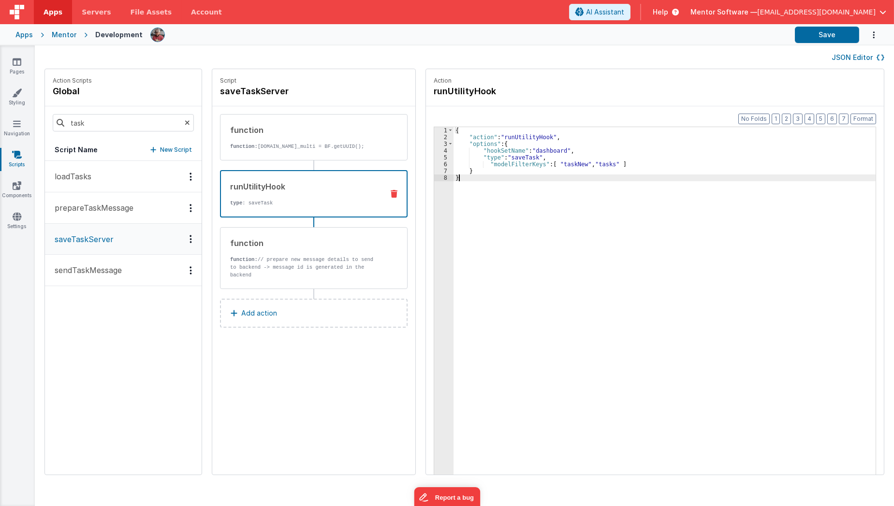
click at [557, 193] on div "{ "action" : "runUtilityHook" , "options" : { "hookSetName" : "dashboard" , "ty…" at bounding box center [670, 323] width 434 height 392
click at [827, 37] on button "Save" at bounding box center [827, 35] width 64 height 16
click at [618, 309] on div "{ "action" : "runUtilityHook" , "options" : { "hookSetName" : "dashboard" , "ty…" at bounding box center [670, 323] width 434 height 392
click at [31, 57] on div "Pages Styling Navigation Scripts Components Settings" at bounding box center [17, 275] width 35 height 461
click at [17, 73] on link "Pages" at bounding box center [17, 66] width 35 height 19
